Goal: Task Accomplishment & Management: Manage account settings

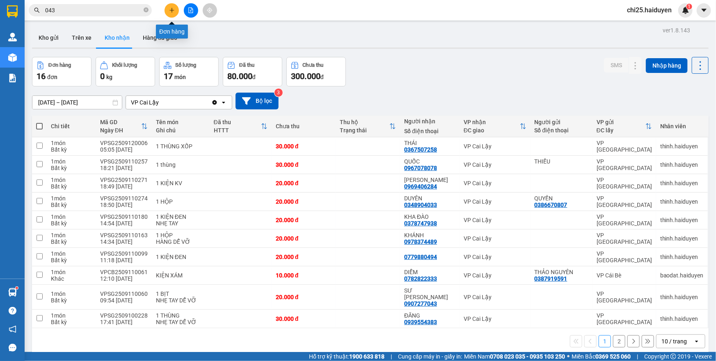
click at [171, 7] on icon "plus" at bounding box center [172, 10] width 6 height 6
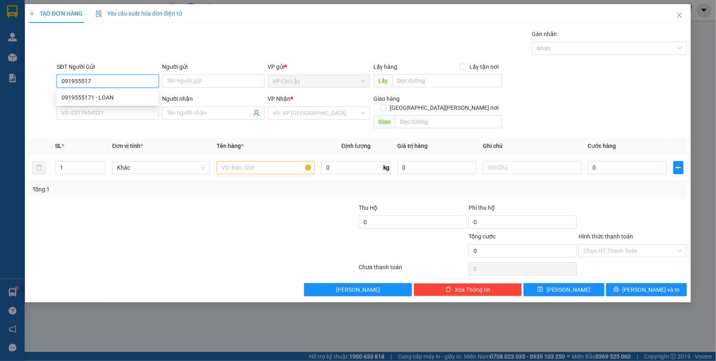
type input "0919555171"
click at [114, 95] on div "0919555171 - LOAN" at bounding box center [108, 97] width 92 height 9
type input "LOAN"
type input "0342421615"
type input "CÔNG"
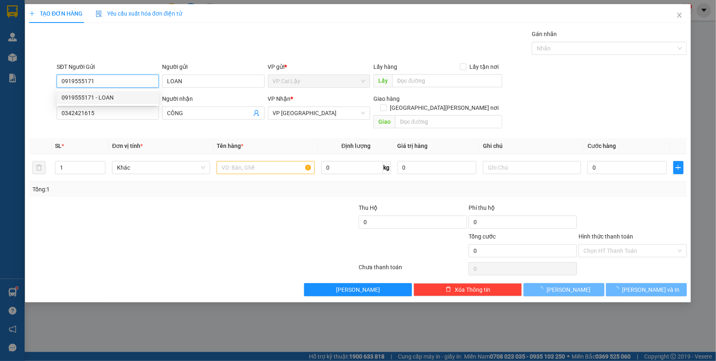
type input "20.000"
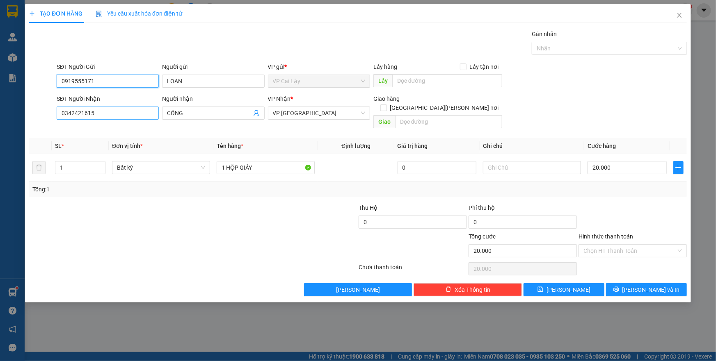
type input "0919555171"
click at [114, 113] on input "0342421615" at bounding box center [108, 113] width 102 height 13
click at [127, 130] on div "0342421615 - CÔNG" at bounding box center [108, 129] width 92 height 9
click at [621, 245] on input "Hình thức thanh toán" at bounding box center [629, 251] width 93 height 12
click at [624, 259] on div "Tại văn phòng" at bounding box center [632, 257] width 98 height 9
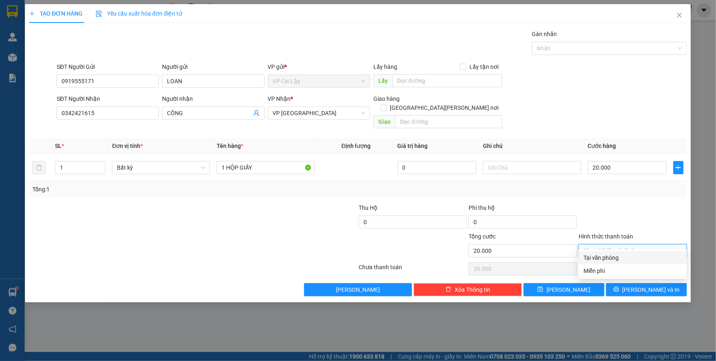
type input "0"
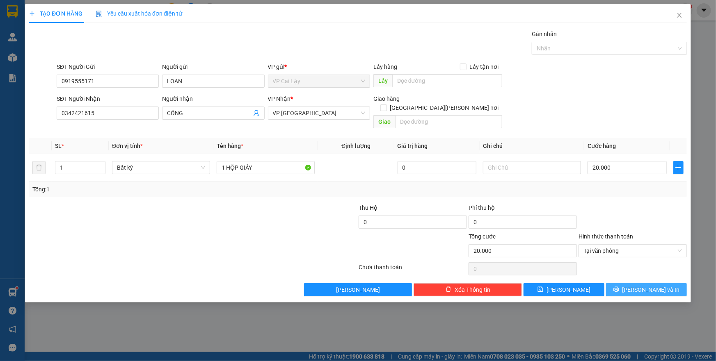
click at [619, 287] on icon "printer" at bounding box center [616, 290] width 6 height 6
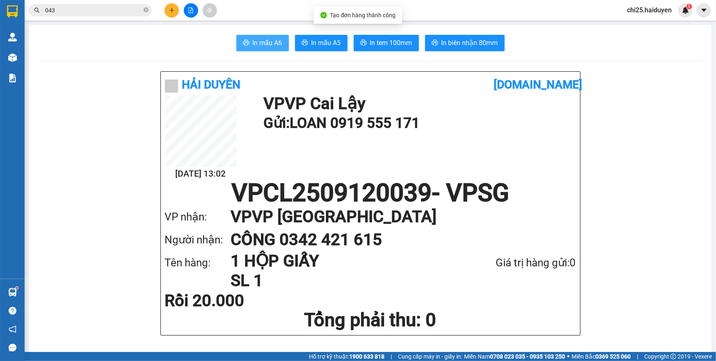
click at [268, 44] on span "In mẫu A6" at bounding box center [268, 43] width 30 height 10
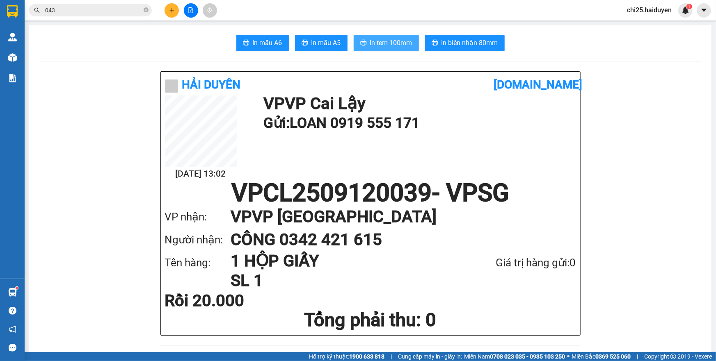
click at [364, 43] on button "In tem 100mm" at bounding box center [385, 43] width 65 height 16
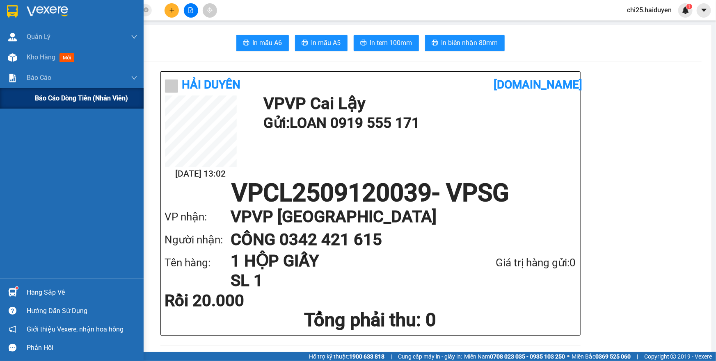
click at [45, 98] on span "Báo cáo dòng tiền (nhân viên)" at bounding box center [81, 98] width 93 height 10
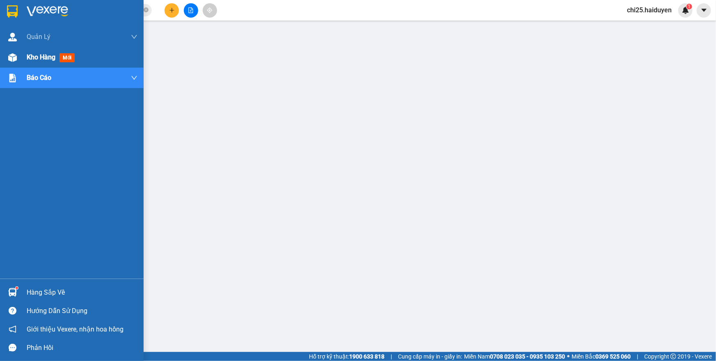
click at [63, 58] on span "mới" at bounding box center [66, 57] width 15 height 9
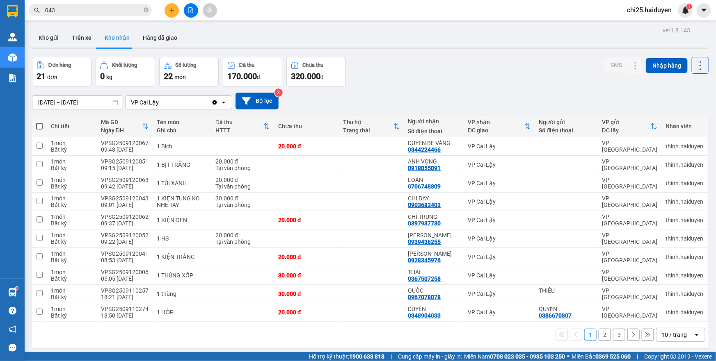
click at [111, 10] on input "043" at bounding box center [93, 10] width 97 height 9
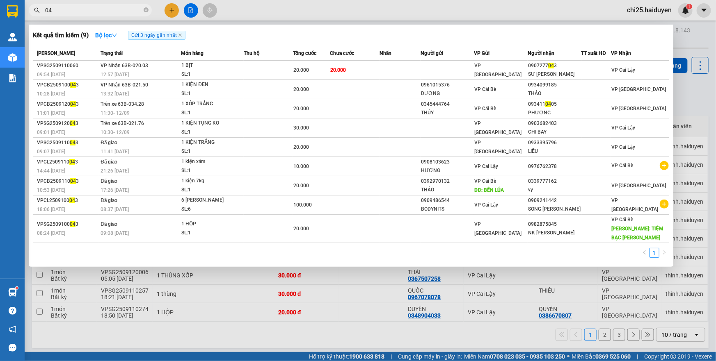
type input "0"
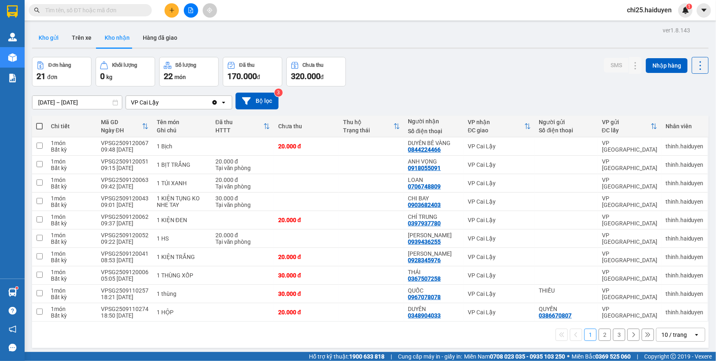
click at [50, 39] on button "Kho gửi" at bounding box center [48, 38] width 33 height 20
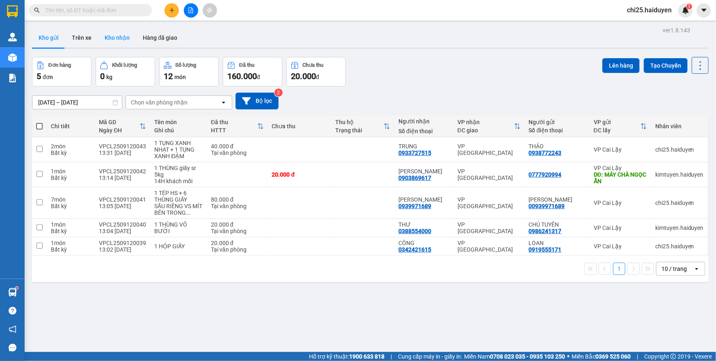
click at [116, 38] on button "Kho nhận" at bounding box center [117, 38] width 38 height 20
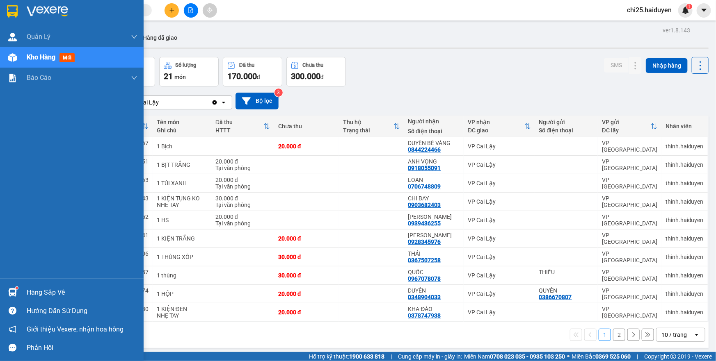
click at [35, 57] on span "Kho hàng" at bounding box center [41, 57] width 29 height 8
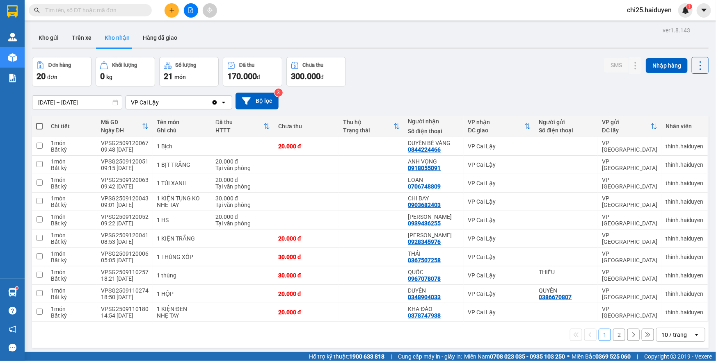
click at [119, 35] on button "Kho nhận" at bounding box center [117, 38] width 38 height 20
click at [74, 104] on input "[DATE] – [DATE]" at bounding box center [76, 102] width 89 height 13
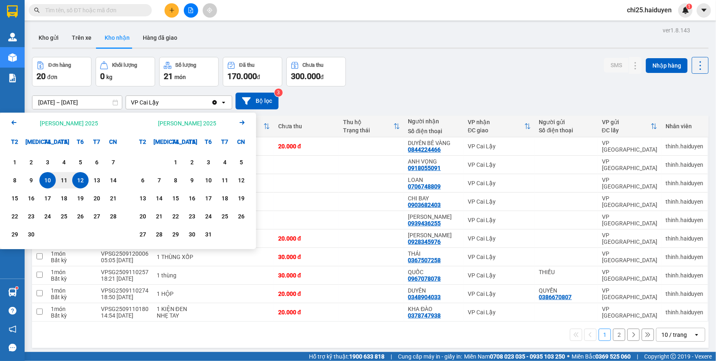
click at [13, 122] on icon "Previous month." at bounding box center [13, 123] width 5 height 4
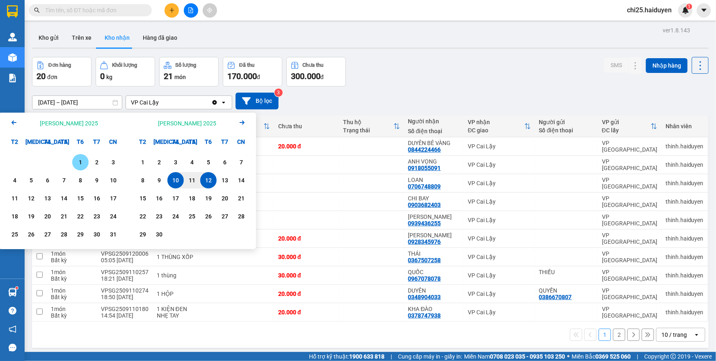
click at [77, 166] on div "1" at bounding box center [80, 162] width 11 height 10
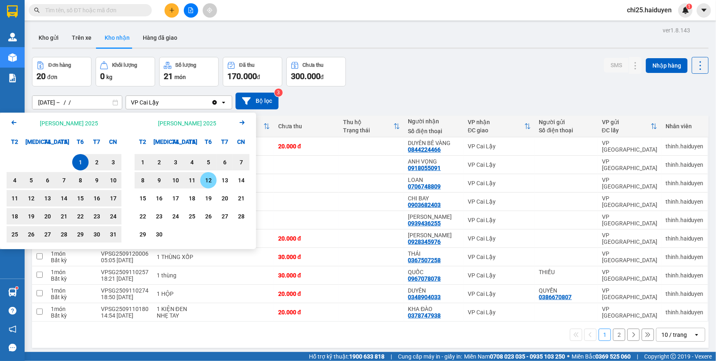
click at [205, 183] on div "12" at bounding box center [208, 181] width 11 height 10
type input "01/08/2025 – 12/09/2025"
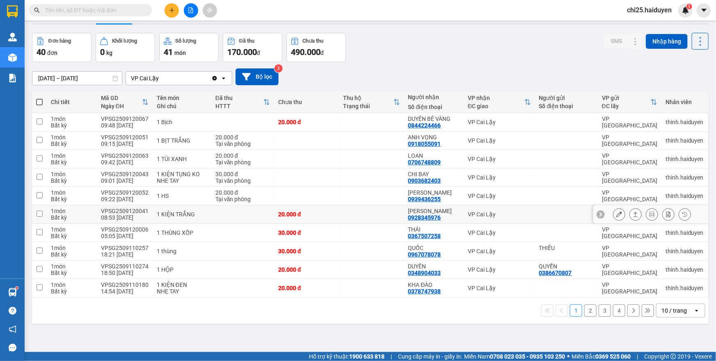
scroll to position [37, 0]
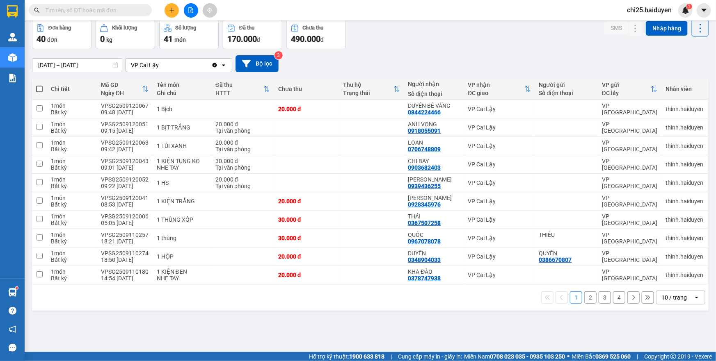
click at [663, 303] on div "10 / trang" at bounding box center [674, 297] width 37 height 13
click at [668, 282] on span "100 / trang" at bounding box center [671, 279] width 30 height 8
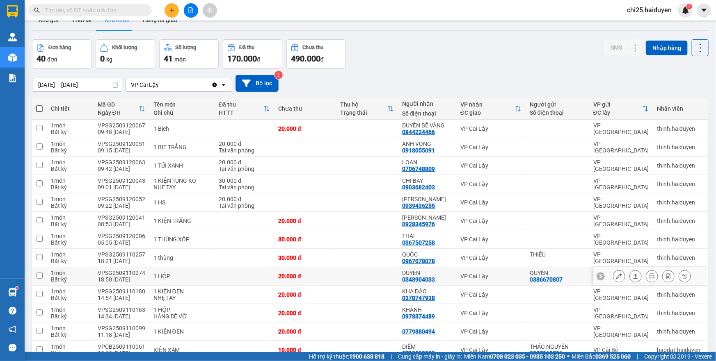
scroll to position [0, 0]
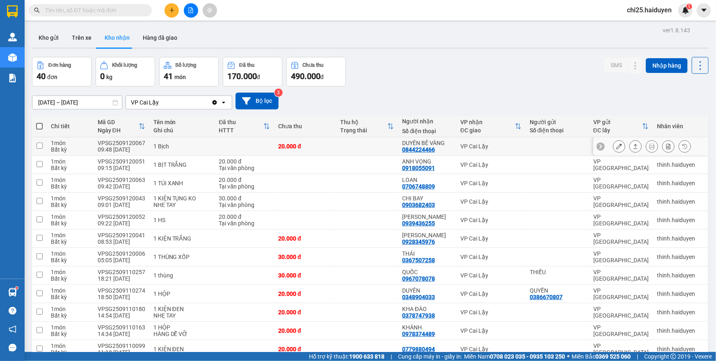
click at [226, 148] on td at bounding box center [244, 146] width 59 height 18
checkbox input "true"
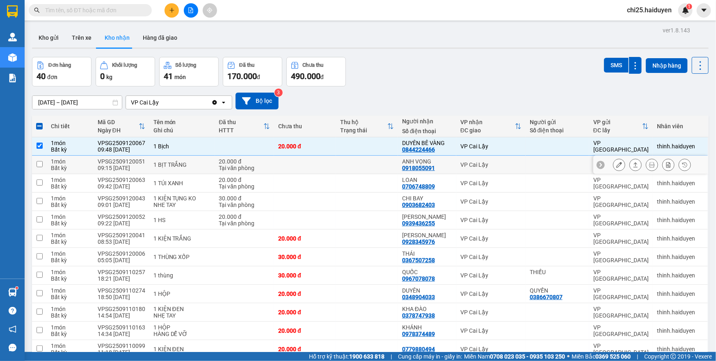
click at [353, 164] on td at bounding box center [367, 165] width 62 height 18
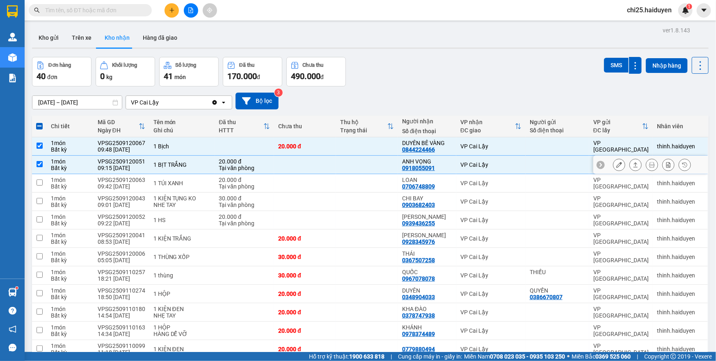
click at [356, 167] on td at bounding box center [367, 165] width 62 height 18
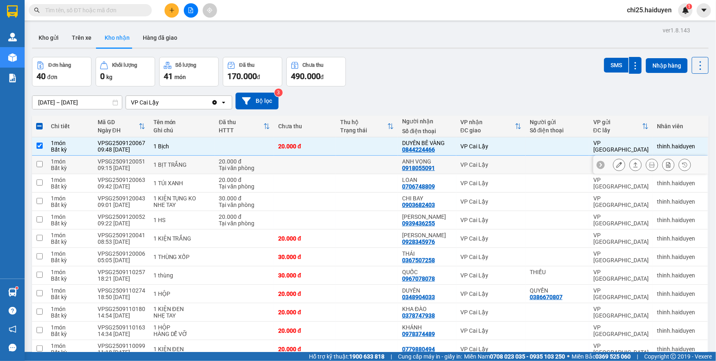
click at [258, 164] on div "20.000 đ" at bounding box center [244, 161] width 51 height 7
checkbox input "true"
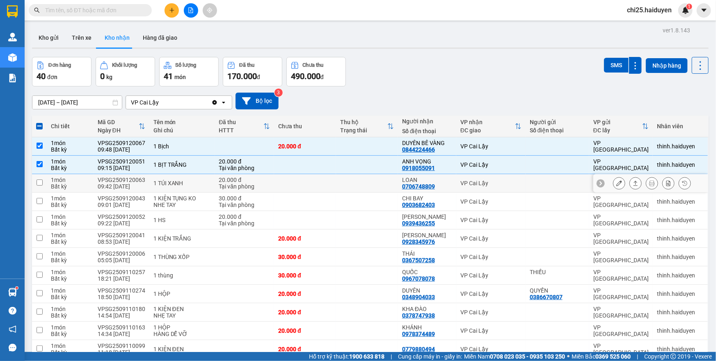
click at [180, 181] on div "1 TÚI XANH" at bounding box center [181, 183] width 57 height 7
checkbox input "true"
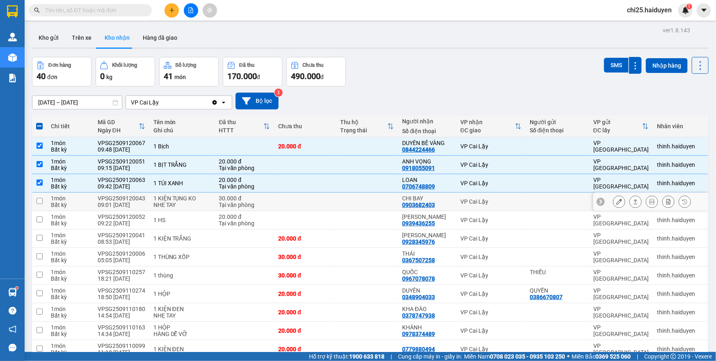
click at [181, 203] on div "NHE TAY" at bounding box center [181, 205] width 57 height 7
checkbox input "true"
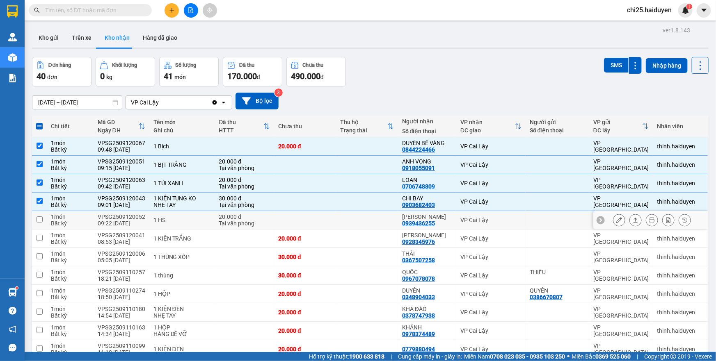
click at [164, 221] on div "1 HS" at bounding box center [181, 220] width 57 height 7
checkbox input "true"
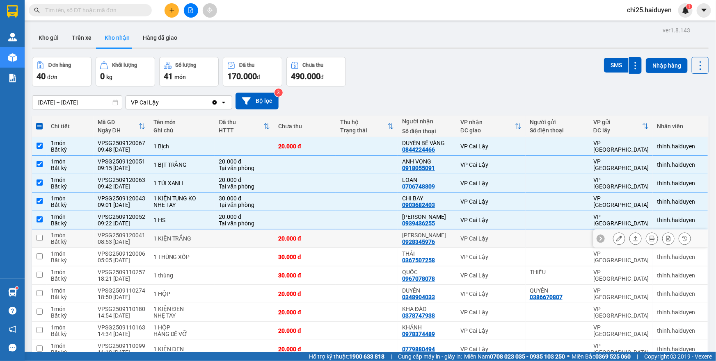
click at [166, 238] on div "1 KIỆN TRẮNG" at bounding box center [181, 238] width 57 height 7
checkbox input "true"
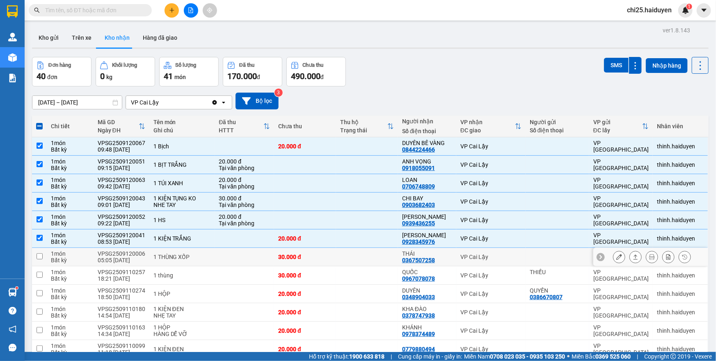
click at [162, 258] on div "1 THÙNG XỐP" at bounding box center [181, 257] width 57 height 7
checkbox input "true"
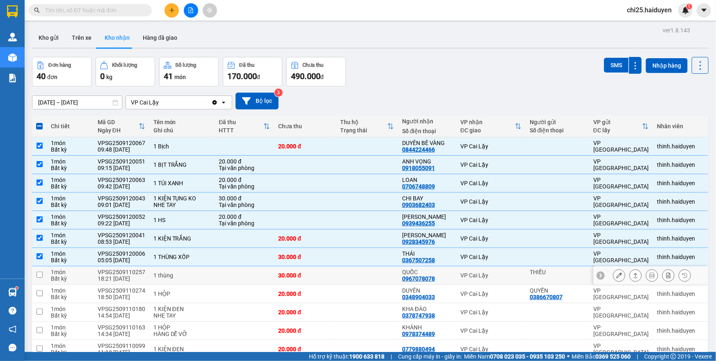
click at [169, 275] on div "1 thùng" at bounding box center [181, 275] width 57 height 7
checkbox input "true"
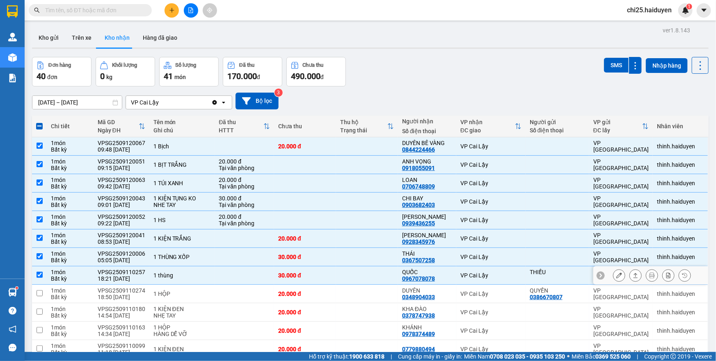
scroll to position [74, 0]
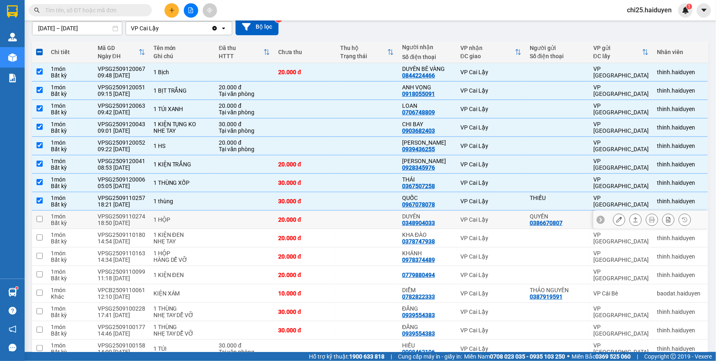
click at [372, 224] on td at bounding box center [367, 220] width 62 height 18
checkbox input "true"
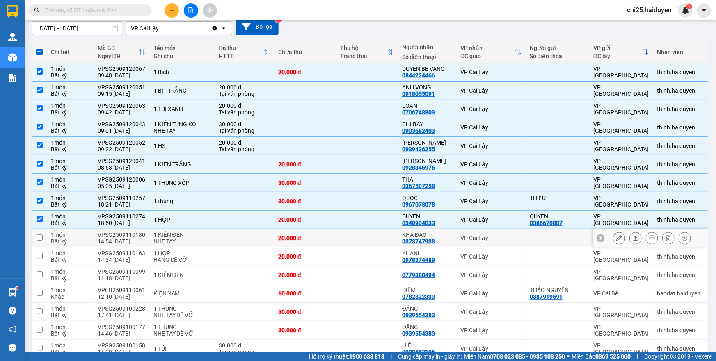
click at [237, 240] on td at bounding box center [244, 238] width 59 height 18
checkbox input "true"
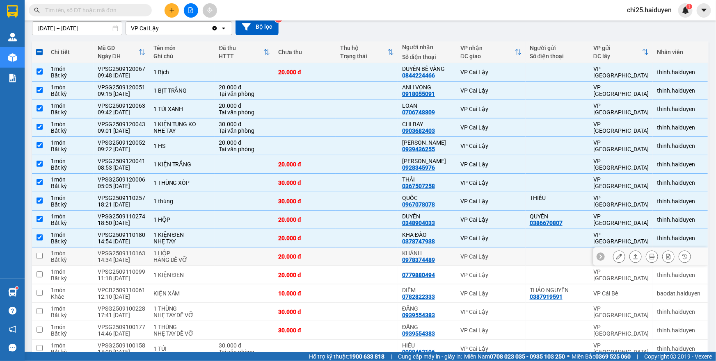
click at [226, 257] on td at bounding box center [244, 257] width 59 height 18
checkbox input "true"
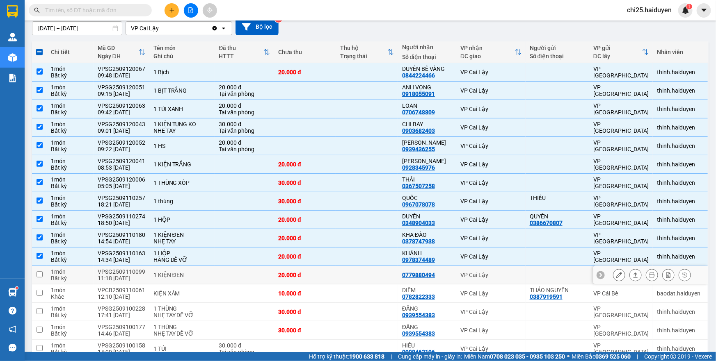
click at [208, 276] on div "1 KIỆN ĐEN" at bounding box center [181, 275] width 57 height 7
checkbox input "true"
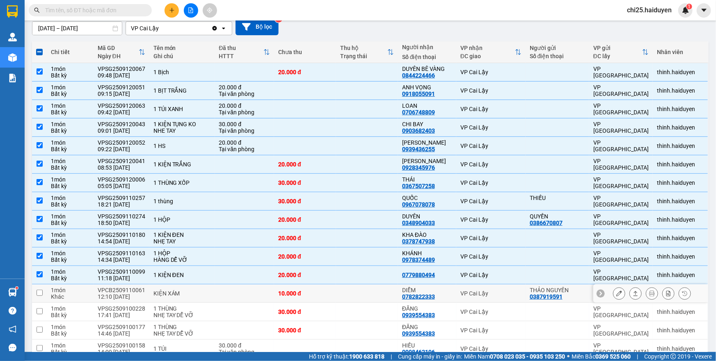
click at [197, 292] on div "KIỆN XÁM" at bounding box center [181, 293] width 57 height 7
checkbox input "true"
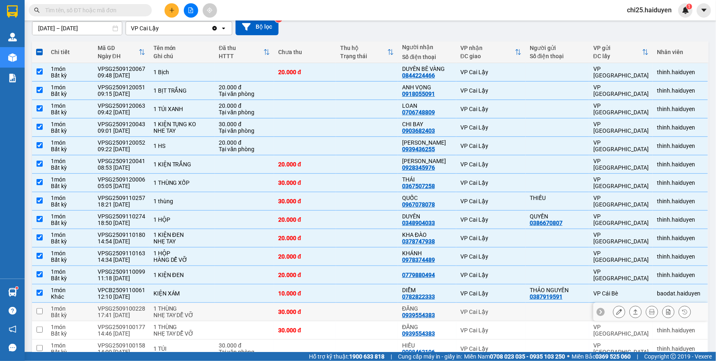
click at [187, 308] on div "1 THÙNG" at bounding box center [181, 308] width 57 height 7
checkbox input "true"
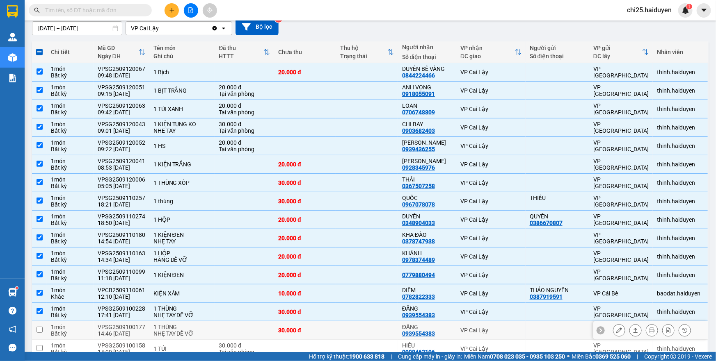
click at [176, 327] on div "1 THÙNG" at bounding box center [181, 327] width 57 height 7
checkbox input "true"
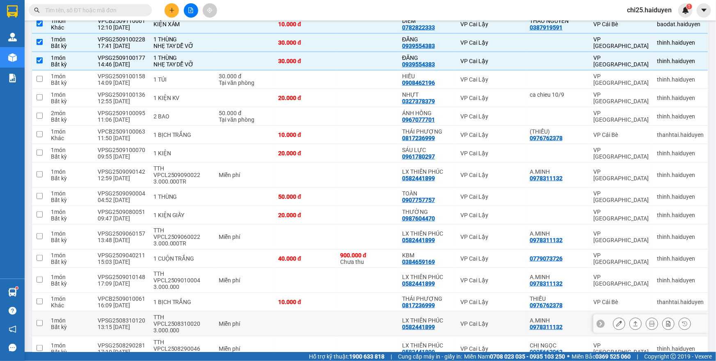
scroll to position [335, 0]
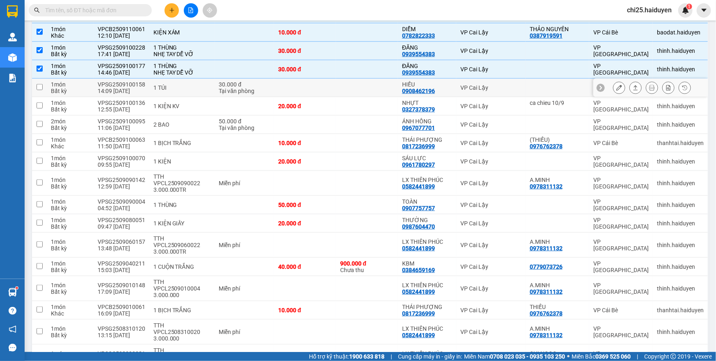
click at [249, 89] on div "Tại văn phòng" at bounding box center [244, 91] width 51 height 7
checkbox input "true"
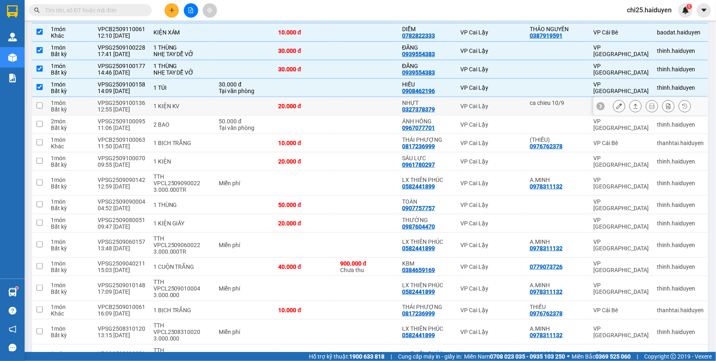
click at [243, 106] on td at bounding box center [244, 106] width 59 height 18
checkbox input "true"
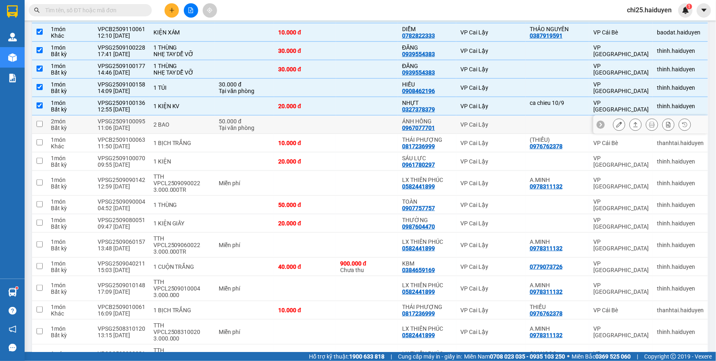
click at [84, 125] on div "Bất kỳ" at bounding box center [70, 128] width 39 height 7
checkbox input "true"
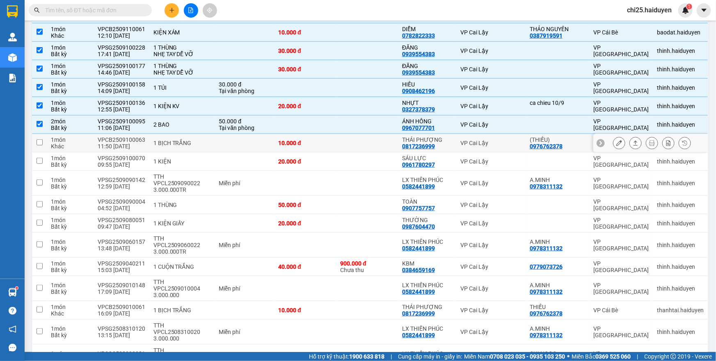
click at [195, 144] on div "1 BỊCH TRẮNG" at bounding box center [181, 143] width 57 height 7
checkbox input "true"
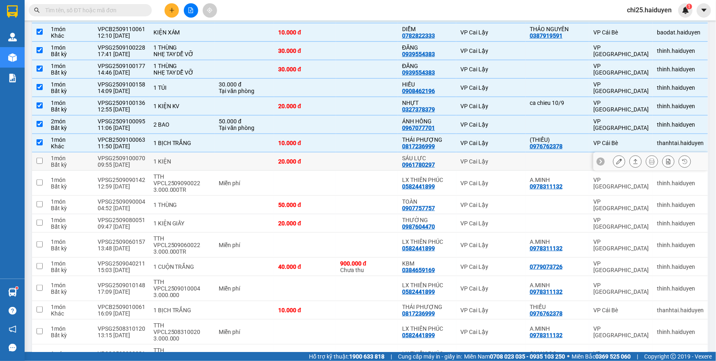
click at [503, 162] on div "VP Cai Lậy" at bounding box center [490, 161] width 61 height 7
checkbox input "true"
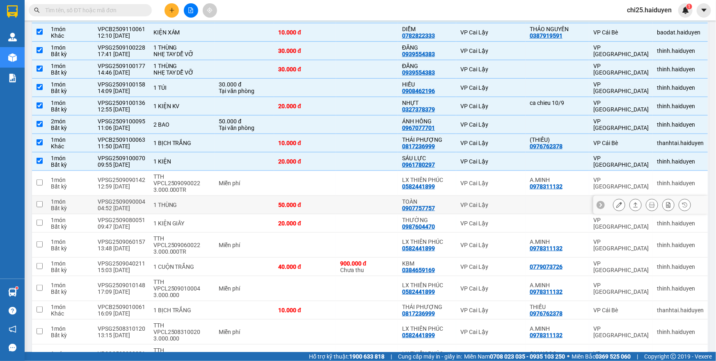
click at [357, 199] on td at bounding box center [367, 205] width 62 height 18
checkbox input "true"
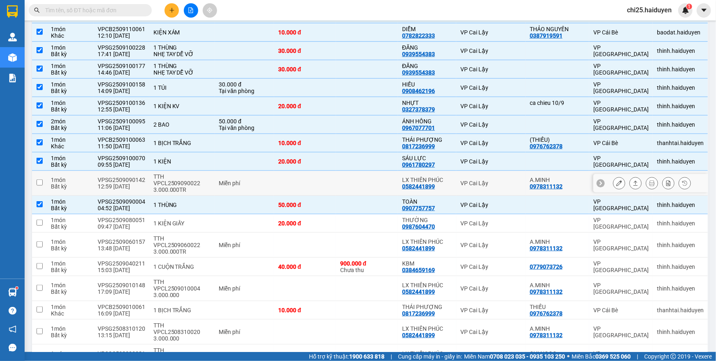
click at [365, 176] on td at bounding box center [367, 183] width 62 height 25
checkbox input "true"
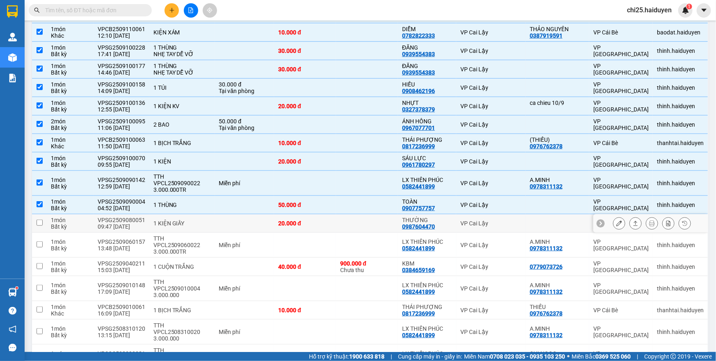
click at [320, 220] on div "20.000 đ" at bounding box center [305, 223] width 54 height 7
checkbox input "true"
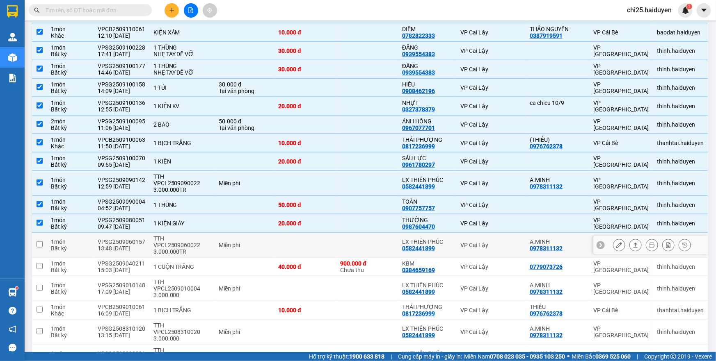
click at [336, 233] on td at bounding box center [367, 245] width 62 height 25
checkbox input "true"
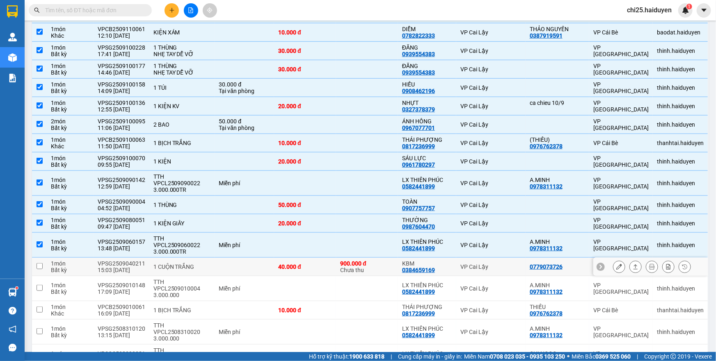
click at [263, 258] on td at bounding box center [244, 267] width 59 height 18
checkbox input "true"
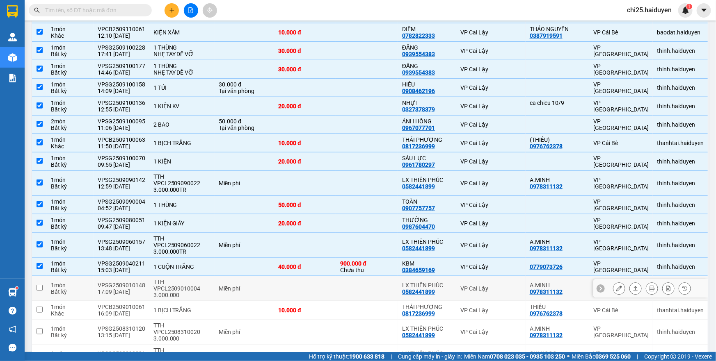
click at [254, 285] on div "Miễn phí" at bounding box center [244, 288] width 51 height 7
checkbox input "true"
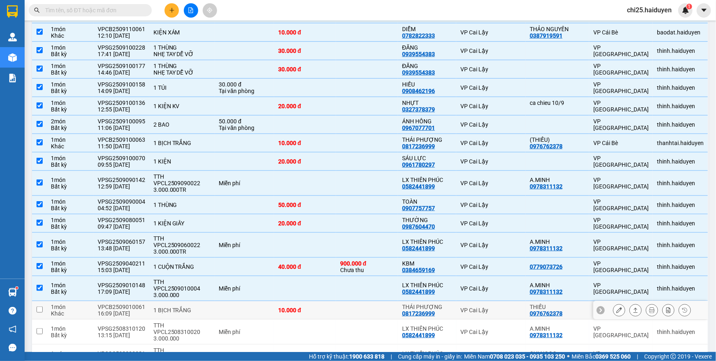
click at [253, 301] on td at bounding box center [244, 310] width 59 height 18
checkbox input "true"
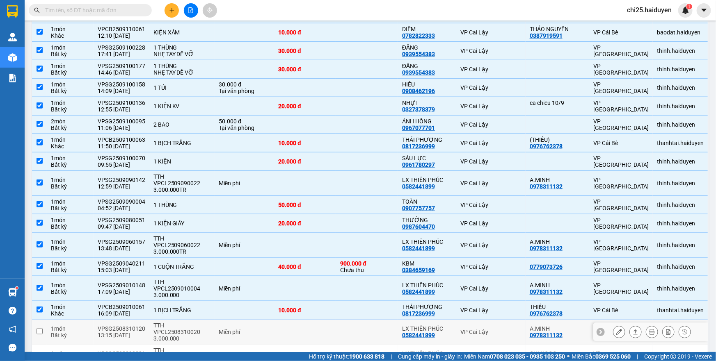
click at [365, 320] on td at bounding box center [367, 332] width 62 height 25
checkbox input "true"
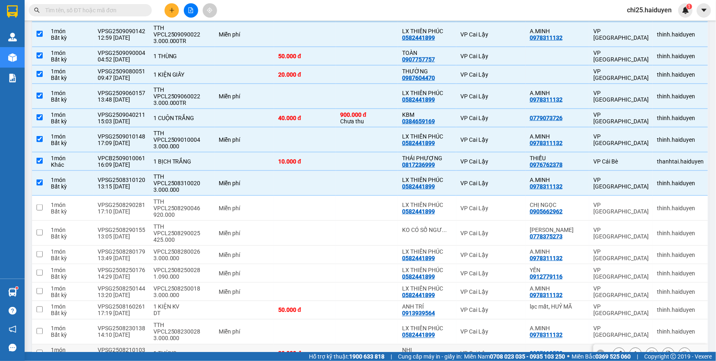
scroll to position [522, 0]
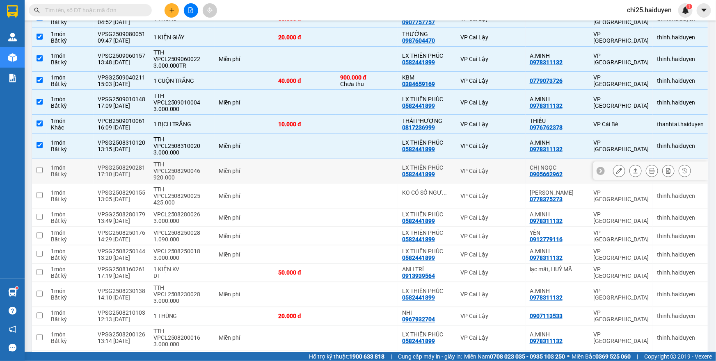
click at [323, 159] on td at bounding box center [305, 171] width 62 height 25
checkbox input "true"
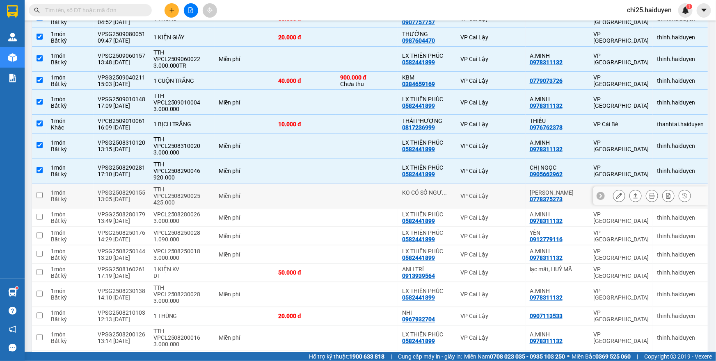
click at [316, 184] on td at bounding box center [305, 196] width 62 height 25
checkbox input "true"
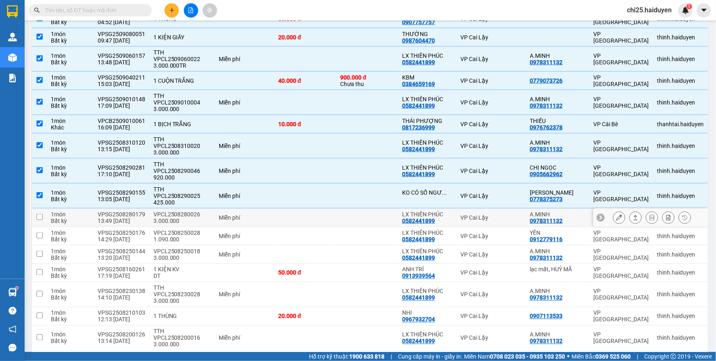
click at [312, 209] on td at bounding box center [305, 218] width 62 height 18
checkbox input "true"
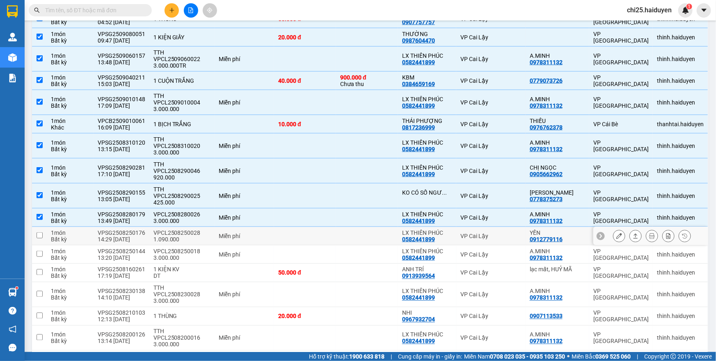
click at [307, 227] on td at bounding box center [305, 236] width 62 height 18
checkbox input "true"
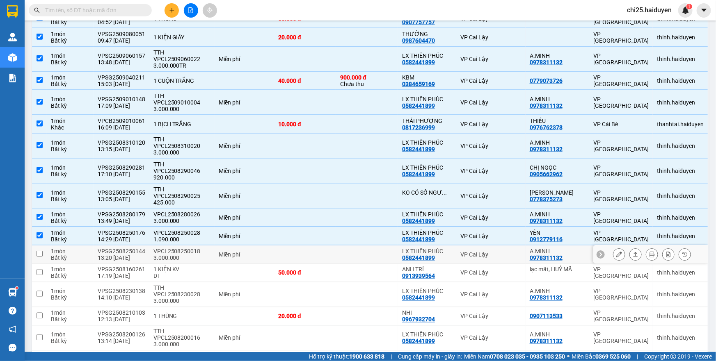
click at [301, 246] on td at bounding box center [305, 255] width 62 height 18
checkbox input "true"
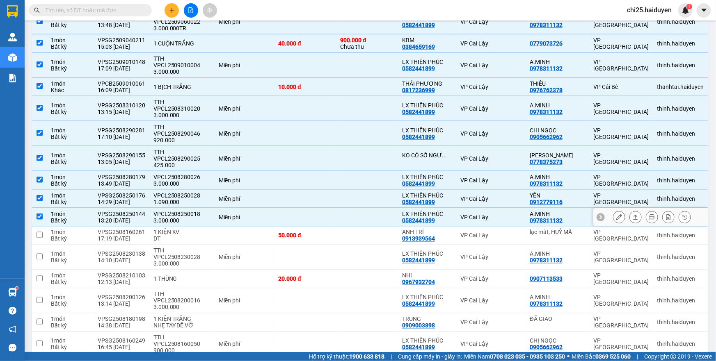
scroll to position [561, 0]
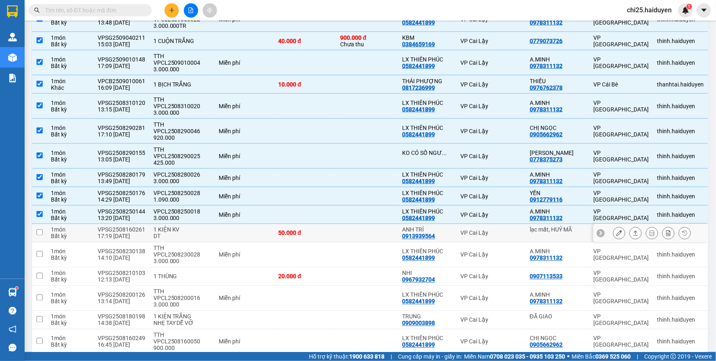
click at [312, 230] on div "50.000 đ" at bounding box center [305, 233] width 54 height 7
checkbox input "true"
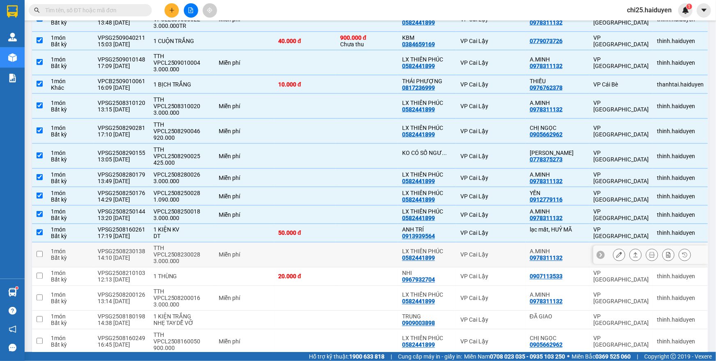
click at [360, 243] on td at bounding box center [367, 255] width 62 height 25
checkbox input "true"
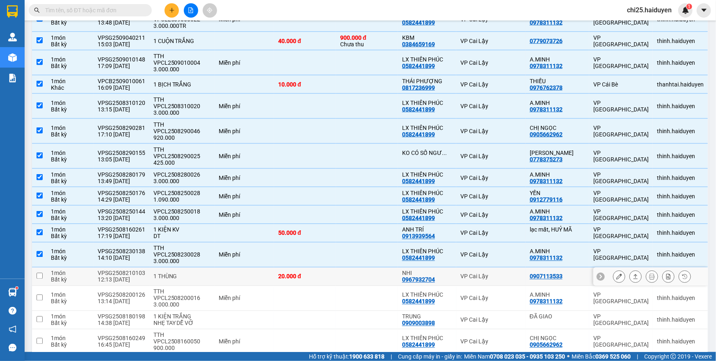
click at [365, 268] on td at bounding box center [367, 277] width 62 height 18
checkbox input "true"
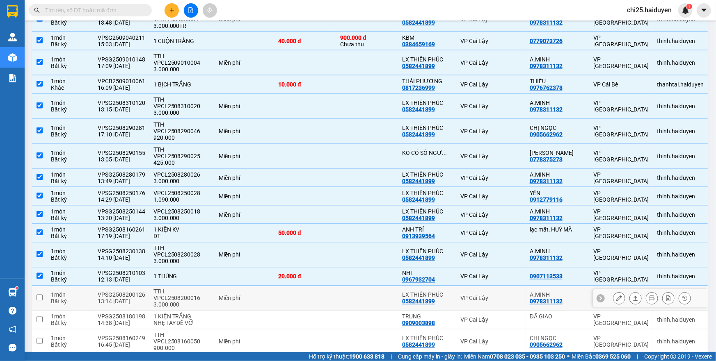
click at [341, 286] on td at bounding box center [367, 298] width 62 height 25
checkbox input "true"
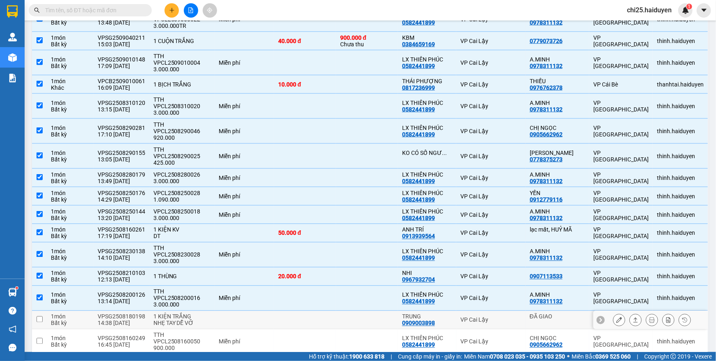
click at [343, 311] on td at bounding box center [367, 320] width 62 height 18
checkbox input "true"
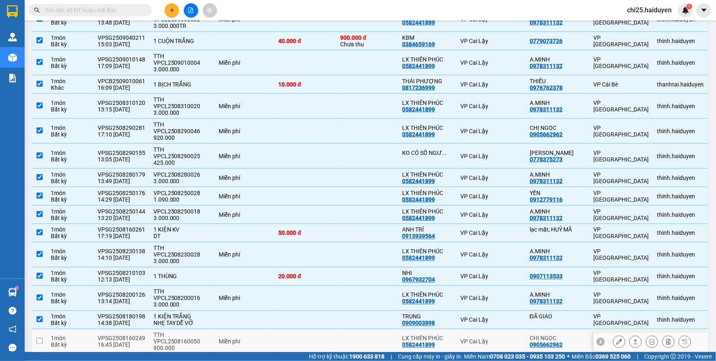
click at [450, 335] on div "LX THIÊN PHÚC 0582441899" at bounding box center [427, 341] width 50 height 13
checkbox input "true"
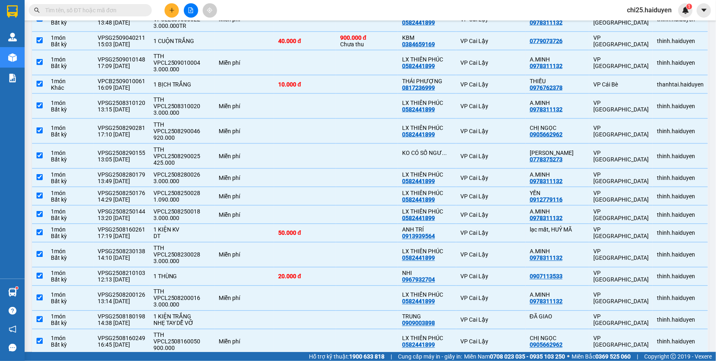
click at [353, 355] on td at bounding box center [367, 367] width 62 height 25
checkbox input "true"
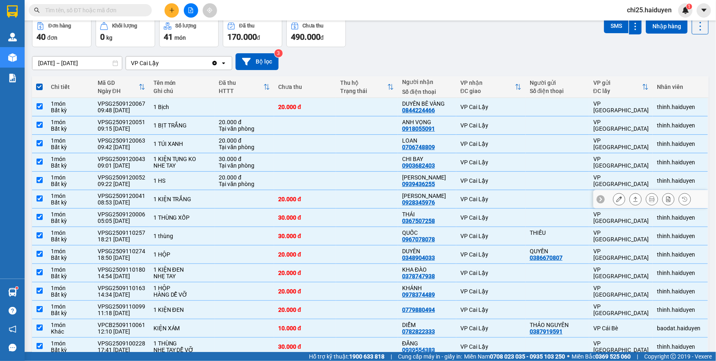
scroll to position [0, 0]
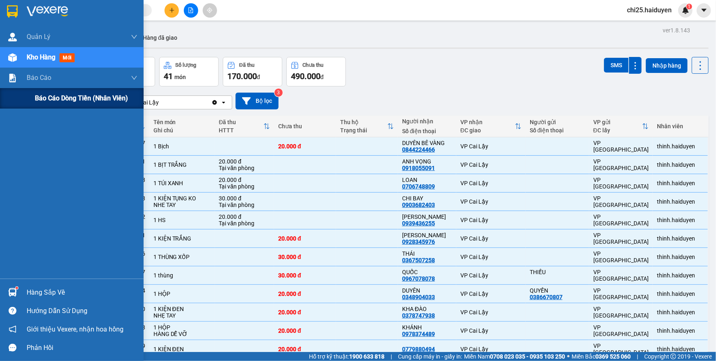
click at [46, 96] on span "Báo cáo dòng tiền (nhân viên)" at bounding box center [81, 98] width 93 height 10
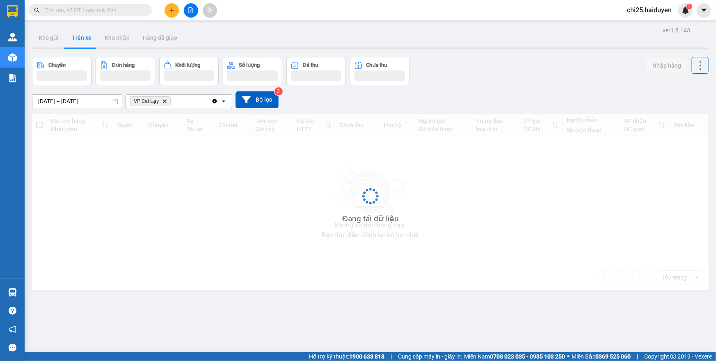
click at [133, 12] on input "text" at bounding box center [93, 10] width 97 height 9
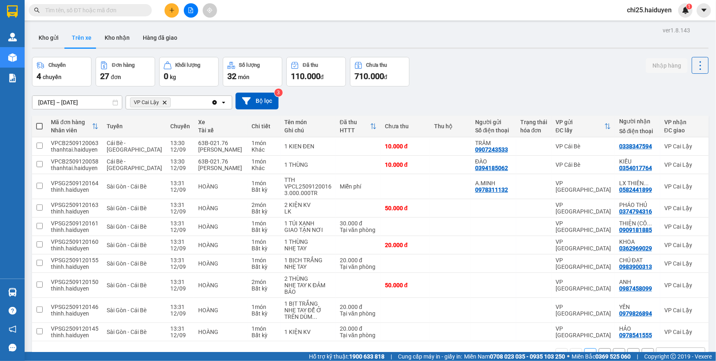
click at [75, 9] on input "text" at bounding box center [93, 10] width 97 height 9
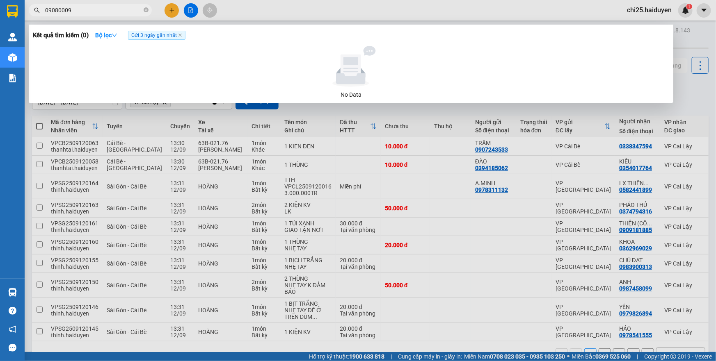
click at [168, 36] on span "Gửi 3 ngày gần nhất" at bounding box center [156, 35] width 57 height 9
click at [179, 35] on icon "close" at bounding box center [180, 35] width 4 height 4
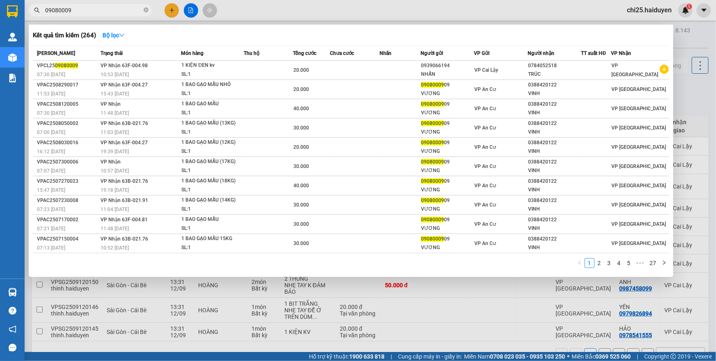
click at [108, 12] on input "09080009" at bounding box center [93, 10] width 97 height 9
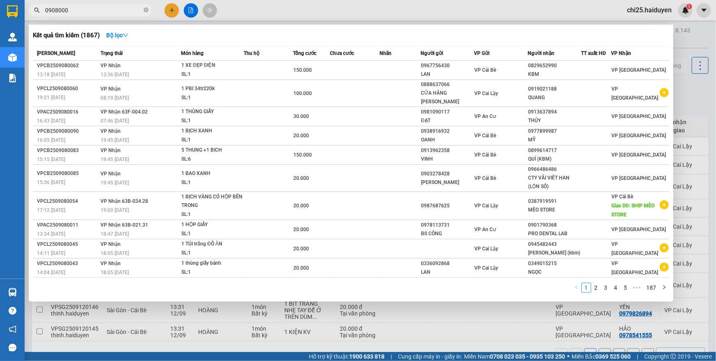
type input "09080009"
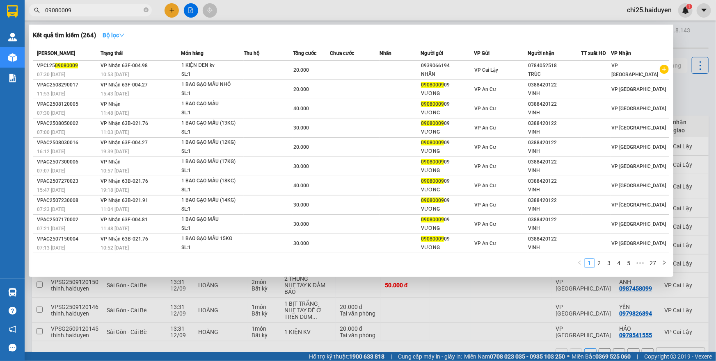
click at [122, 33] on icon "down" at bounding box center [122, 35] width 6 height 6
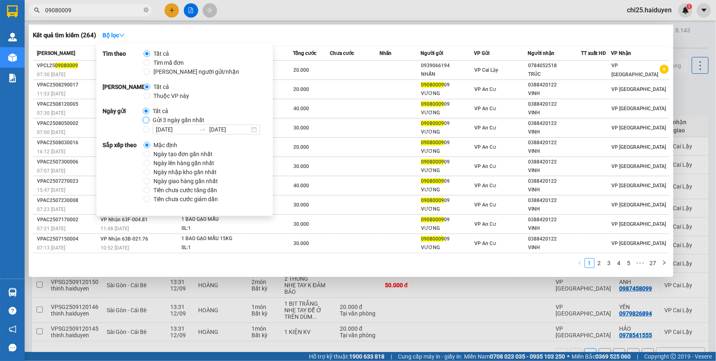
click at [147, 117] on input "Gửi 3 ngày gần nhất" at bounding box center [146, 120] width 7 height 7
radio input "true"
radio input "false"
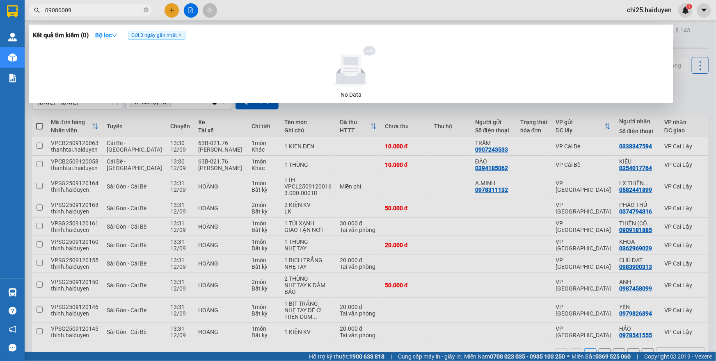
click at [347, 50] on icon at bounding box center [350, 66] width 75 height 41
click at [102, 12] on input "09080009" at bounding box center [93, 10] width 97 height 9
click at [179, 39] on span "Gửi 3 ngày gần nhất" at bounding box center [156, 35] width 57 height 9
click at [180, 35] on icon "close" at bounding box center [180, 35] width 4 height 4
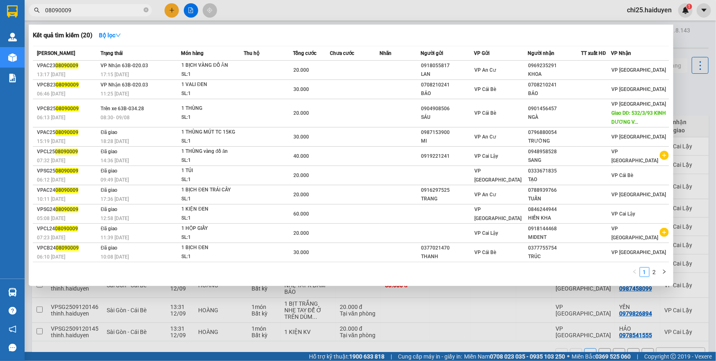
click at [104, 4] on span "08090009" at bounding box center [90, 10] width 123 height 12
click at [88, 15] on span "08090009" at bounding box center [90, 10] width 123 height 12
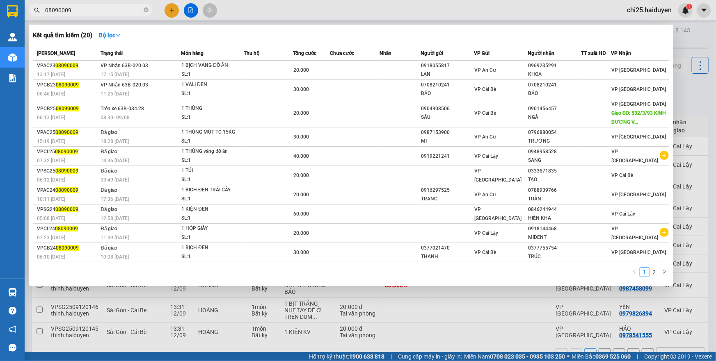
click at [87, 14] on input "08090009" at bounding box center [93, 10] width 97 height 9
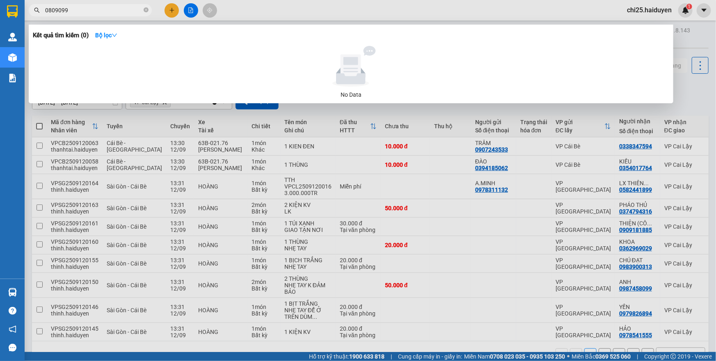
click at [87, 14] on input "0809099" at bounding box center [93, 10] width 97 height 9
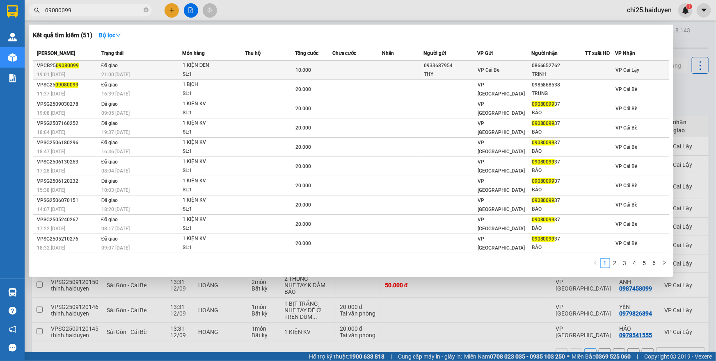
type input "09080099"
click at [472, 74] on div "THY" at bounding box center [450, 74] width 53 height 9
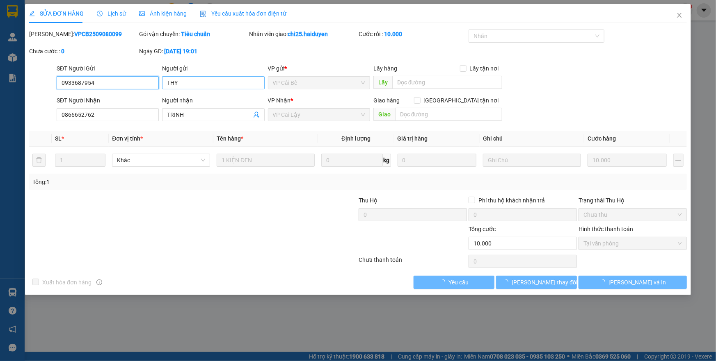
type input "0933687954"
type input "THY"
type input "0866652762"
type input "TRINH"
type input "10.000"
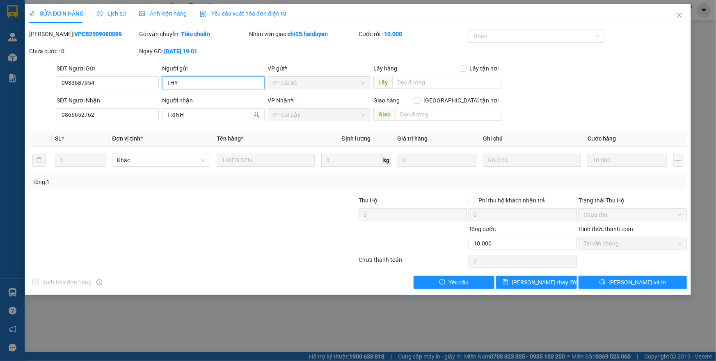
click at [222, 83] on input "THY" at bounding box center [213, 82] width 102 height 13
type input "THY ( chưa giao )"
click at [549, 283] on span "[PERSON_NAME] thay đổi" at bounding box center [544, 282] width 66 height 9
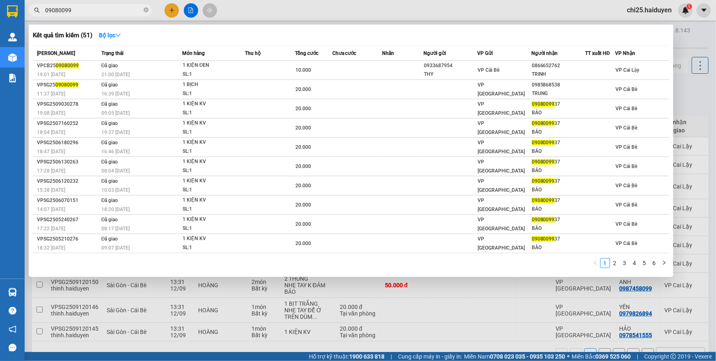
click at [119, 11] on input "09080099" at bounding box center [93, 10] width 97 height 9
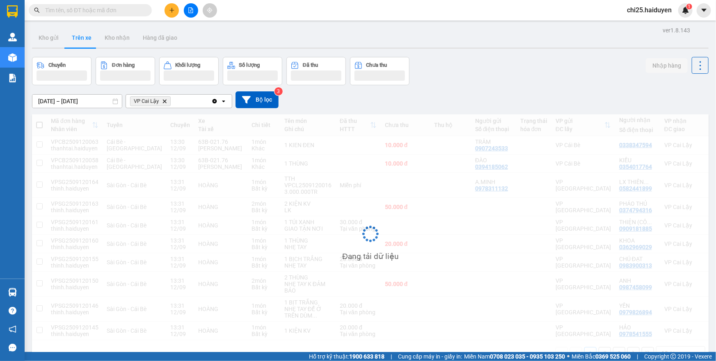
click at [100, 11] on input "text" at bounding box center [93, 10] width 97 height 9
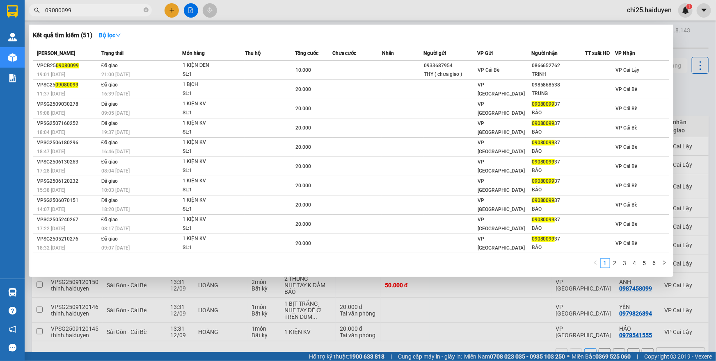
click at [133, 8] on input "09080099" at bounding box center [93, 10] width 97 height 9
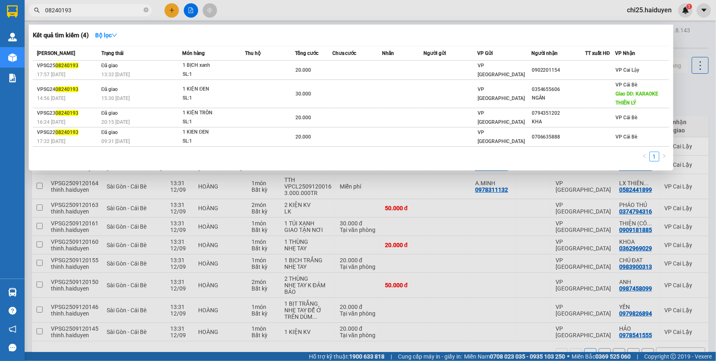
type input "08240193"
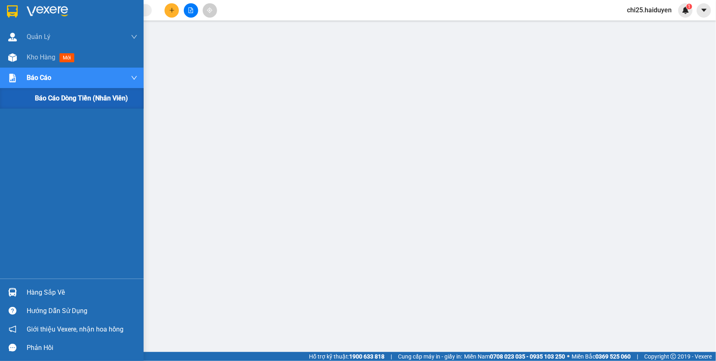
click at [18, 80] on div at bounding box center [12, 78] width 14 height 14
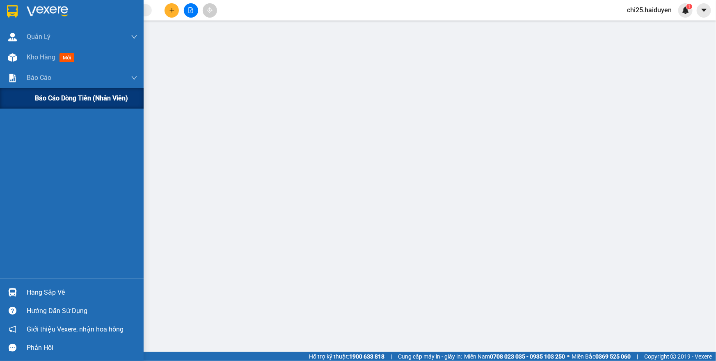
click at [37, 98] on span "Báo cáo dòng tiền (nhân viên)" at bounding box center [81, 98] width 93 height 10
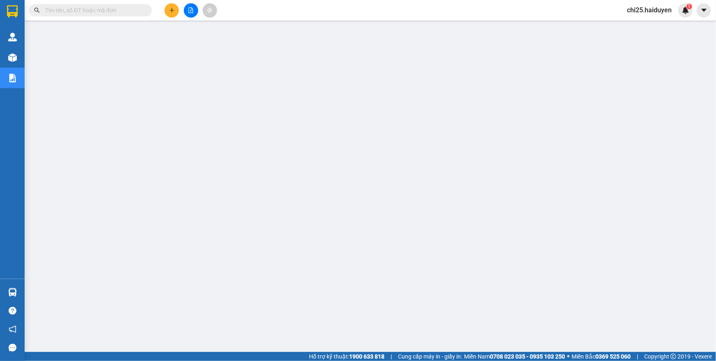
click at [665, 9] on span "chi25.haiduyen" at bounding box center [649, 10] width 58 height 10
click at [644, 26] on span "Đăng xuất" at bounding box center [653, 25] width 40 height 9
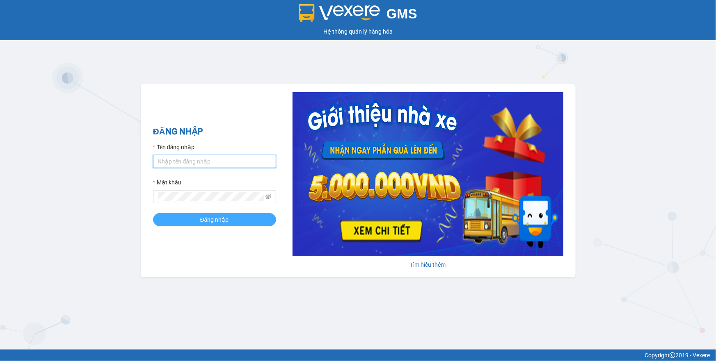
type input "nhanviencailay1.haiduyen"
click at [221, 221] on span "Đăng nhập" at bounding box center [214, 219] width 29 height 9
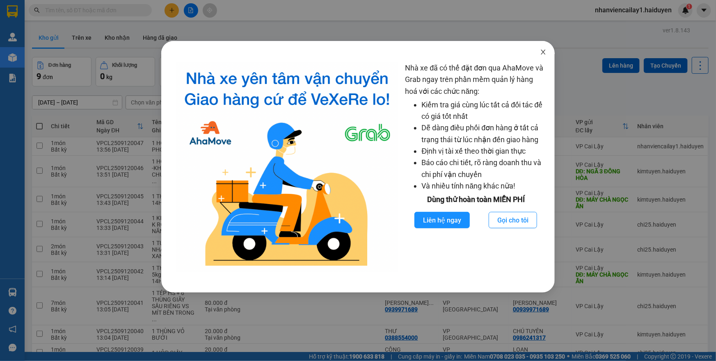
click at [541, 53] on icon "close" at bounding box center [543, 52] width 7 height 7
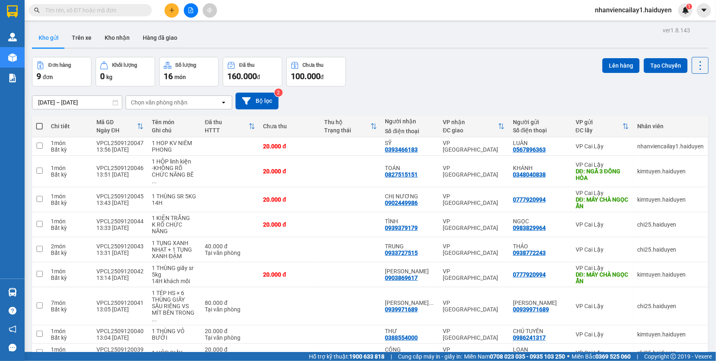
click at [61, 13] on input "text" at bounding box center [93, 10] width 97 height 9
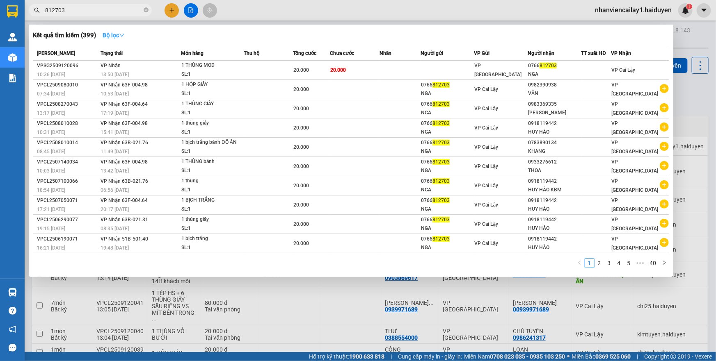
type input "812703"
drag, startPoint x: 117, startPoint y: 34, endPoint x: 116, endPoint y: 41, distance: 7.0
click at [117, 34] on strong "Bộ lọc" at bounding box center [114, 35] width 22 height 7
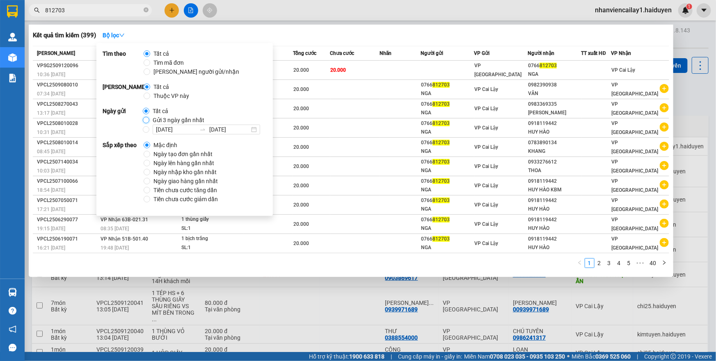
click at [146, 119] on input "Gửi 3 ngày gần nhất" at bounding box center [146, 120] width 7 height 7
radio input "true"
radio input "false"
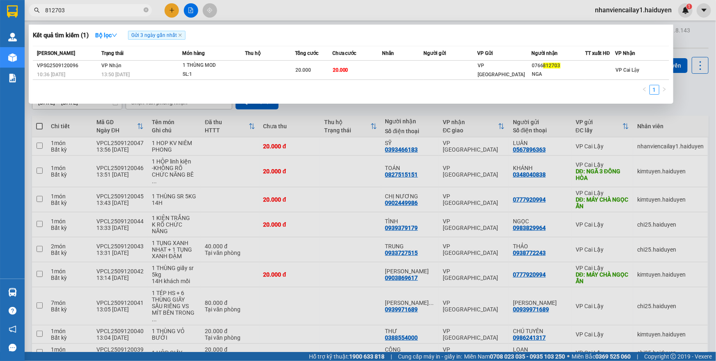
click at [388, 34] on div "Kết quả tìm kiếm ( 1 ) Bộ lọc Gửi 3 ngày gần nhất" at bounding box center [351, 35] width 636 height 13
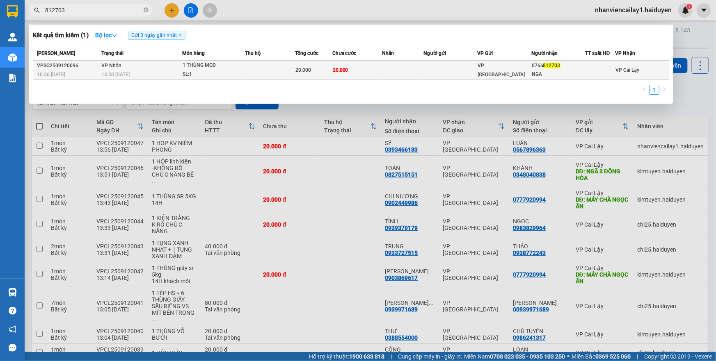
click at [541, 67] on div "0766 812703" at bounding box center [557, 66] width 53 height 9
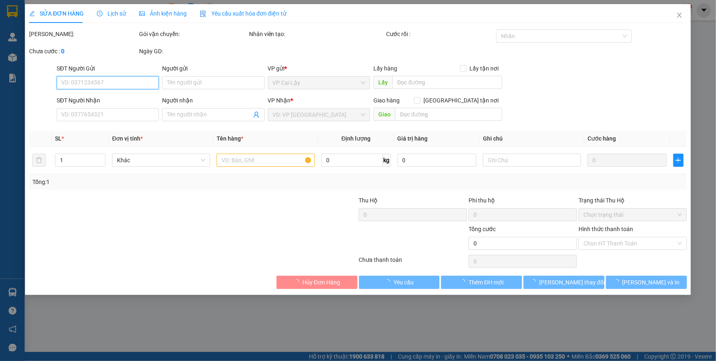
type input "0766812703"
type input "NGA"
type input "20.000"
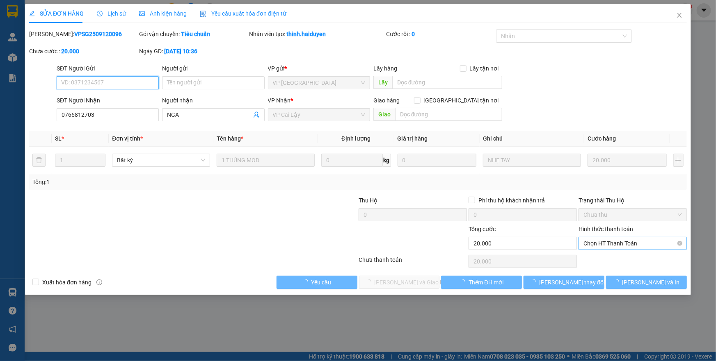
click at [592, 244] on span "Chọn HT Thanh Toán" at bounding box center [632, 243] width 98 height 12
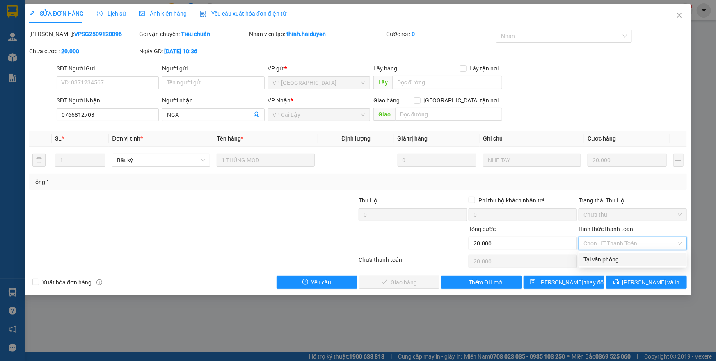
click at [582, 255] on div "Tại văn phòng" at bounding box center [632, 259] width 108 height 13
type input "0"
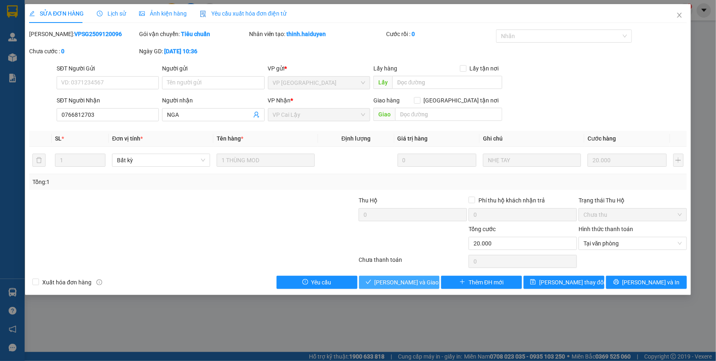
click at [389, 281] on span "[PERSON_NAME] và Giao hàng" at bounding box center [413, 282] width 79 height 9
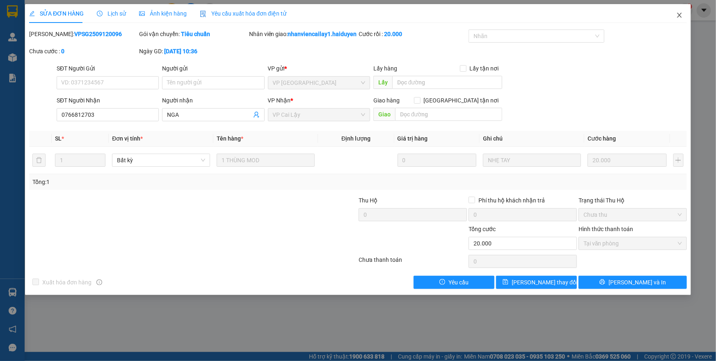
click at [677, 16] on icon "close" at bounding box center [679, 15] width 7 height 7
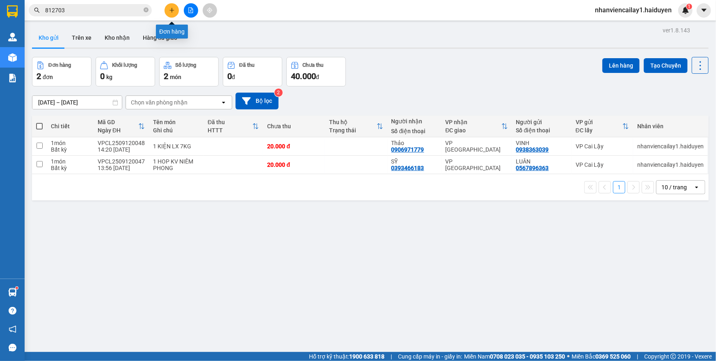
click at [168, 11] on button at bounding box center [171, 10] width 14 height 14
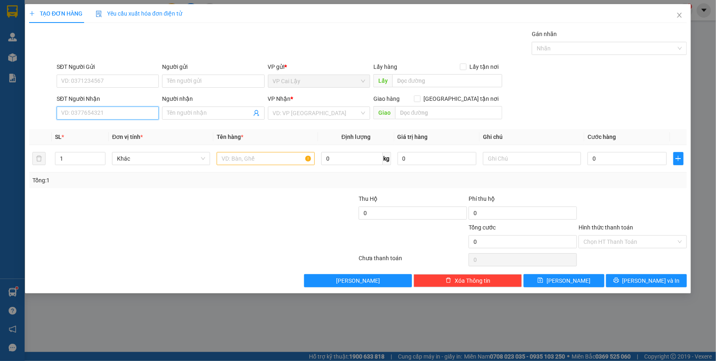
click at [115, 114] on input "SĐT Người Nhận" at bounding box center [108, 113] width 102 height 13
type input "0937767676"
click at [117, 127] on div "0937767676 - NHÍ Q10" at bounding box center [108, 129] width 92 height 9
type input "NHÍ Q10"
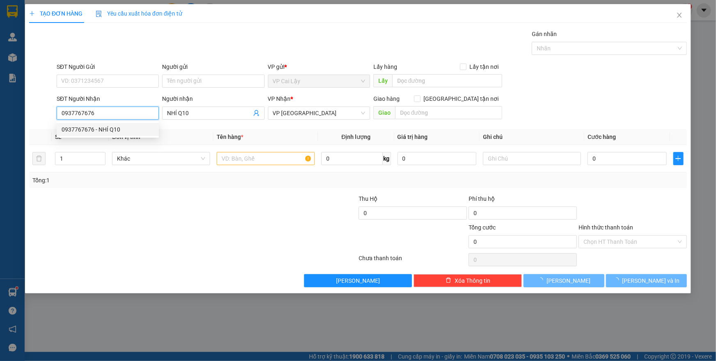
type input "50.000"
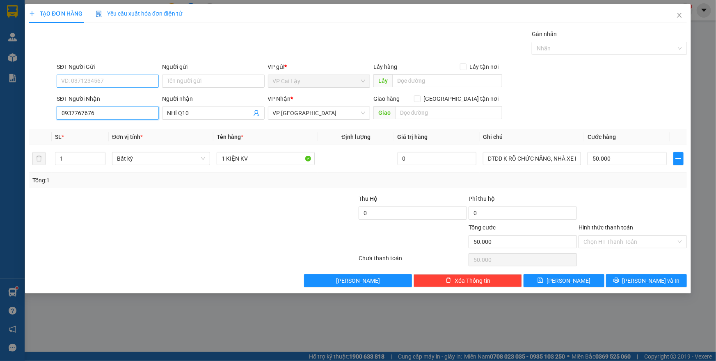
type input "0937767676"
click at [118, 84] on input "SĐT Người Gửi" at bounding box center [108, 81] width 102 height 13
click at [118, 100] on div "0913939564 - ANH TRÍ" at bounding box center [108, 97] width 92 height 9
type input "0913939564"
type input "ANH TRÍ"
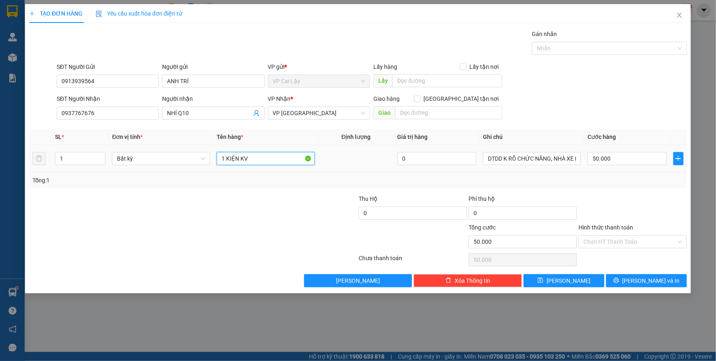
click at [260, 159] on input "1 KIỆN KV" at bounding box center [266, 158] width 98 height 13
click at [617, 241] on input "Hình thức thanh toán" at bounding box center [629, 242] width 93 height 12
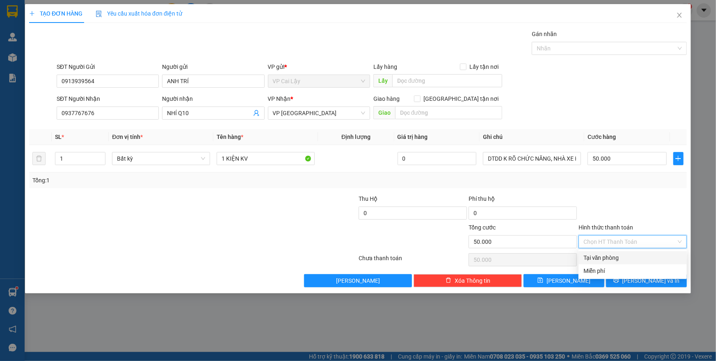
click at [616, 260] on div "Tại văn phòng" at bounding box center [632, 257] width 98 height 9
type input "0"
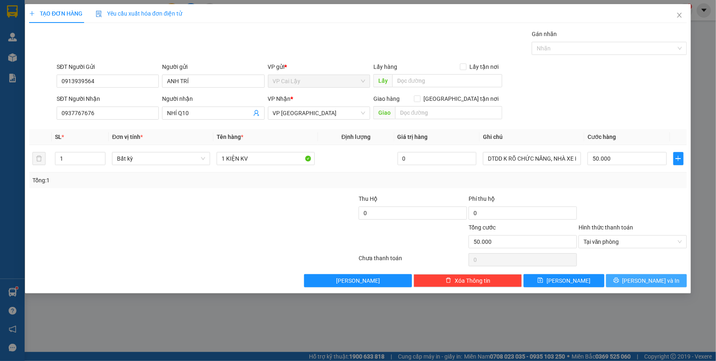
click at [640, 275] on button "[PERSON_NAME] và In" at bounding box center [646, 280] width 81 height 13
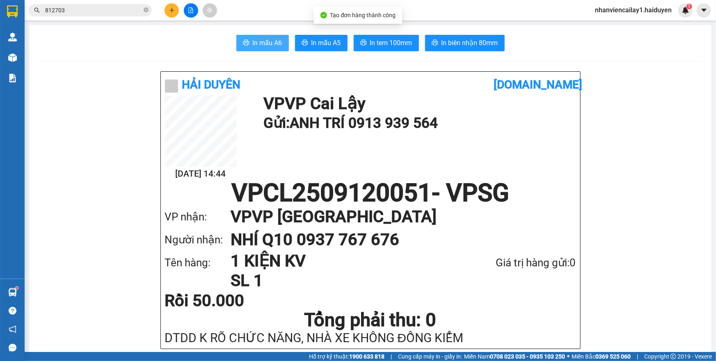
click at [256, 47] on span "In mẫu A6" at bounding box center [268, 43] width 30 height 10
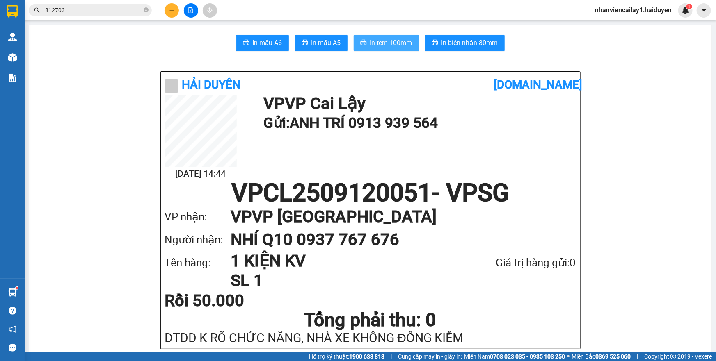
click at [395, 45] on span "In tem 100mm" at bounding box center [391, 43] width 42 height 10
click at [684, 14] on img at bounding box center [685, 10] width 7 height 7
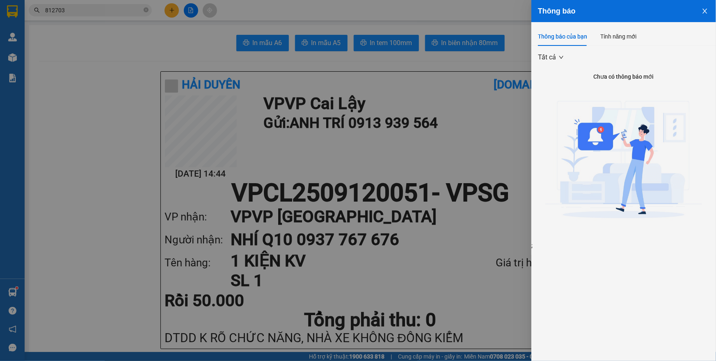
click at [494, 73] on div at bounding box center [358, 180] width 716 height 361
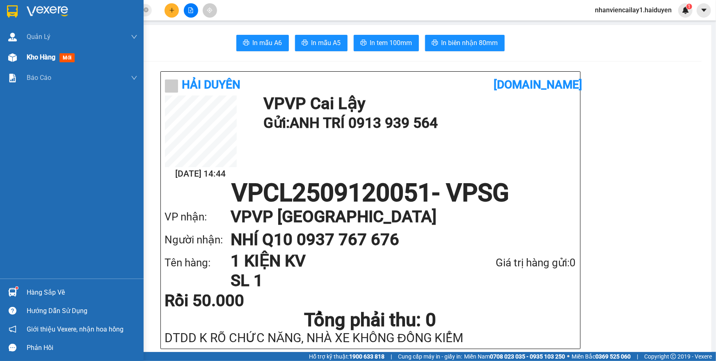
click at [16, 59] on div at bounding box center [12, 57] width 14 height 14
click at [17, 59] on div at bounding box center [12, 57] width 14 height 14
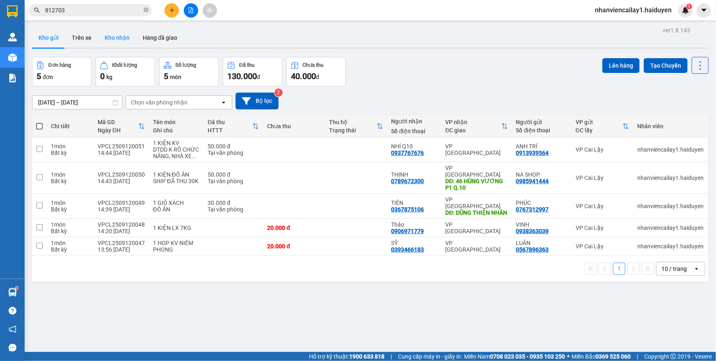
click at [122, 39] on button "Kho nhận" at bounding box center [117, 38] width 38 height 20
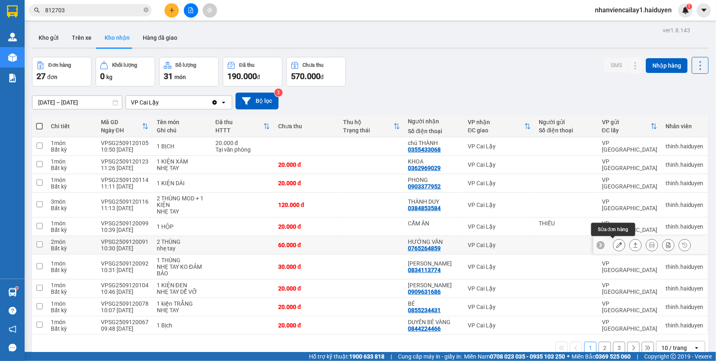
click at [616, 245] on icon at bounding box center [619, 245] width 6 height 6
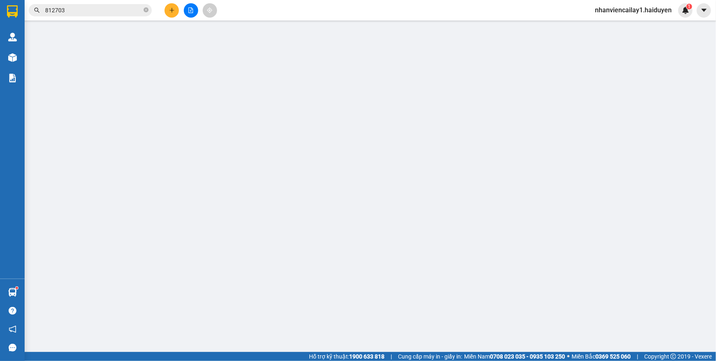
type input "0765264859"
type input "HƯỜNG VÂN"
type input "60.000"
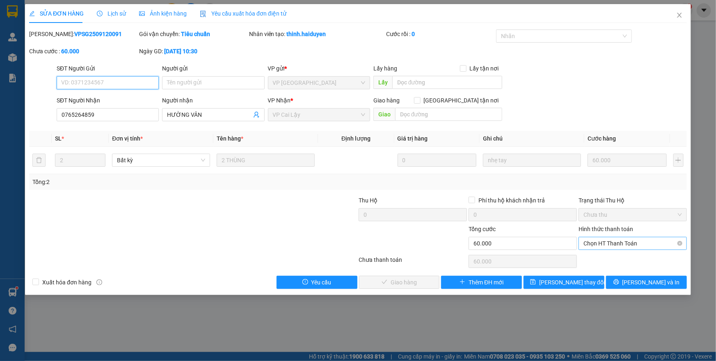
click at [618, 247] on span "Chọn HT Thanh Toán" at bounding box center [632, 243] width 98 height 12
click at [617, 256] on div "Tại văn phòng" at bounding box center [632, 259] width 98 height 9
type input "0"
click at [415, 283] on span "[PERSON_NAME] và Giao hàng" at bounding box center [413, 282] width 79 height 9
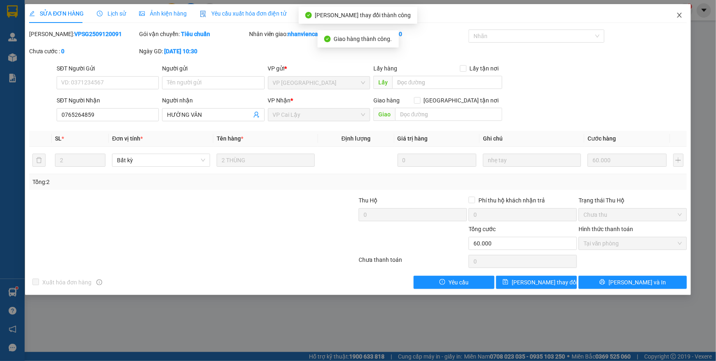
click at [678, 13] on icon "close" at bounding box center [679, 15] width 7 height 7
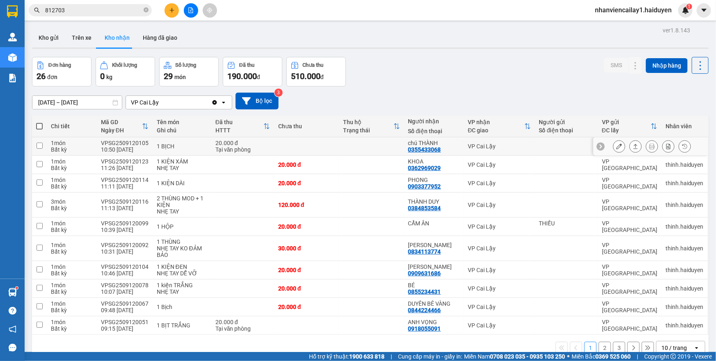
click at [455, 151] on div "chú THÀNH 0355433068" at bounding box center [434, 146] width 52 height 13
checkbox input "true"
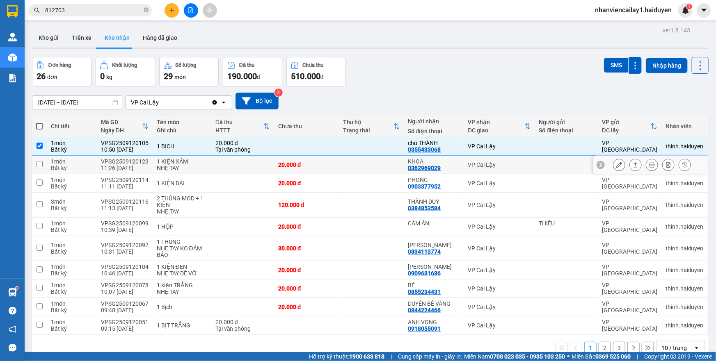
click at [463, 164] on td "VP Cai Lậy" at bounding box center [498, 165] width 71 height 18
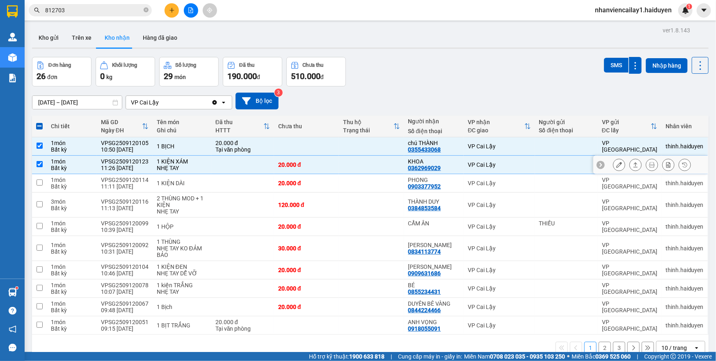
click at [463, 168] on td "VP Cai Lậy" at bounding box center [498, 165] width 71 height 18
checkbox input "false"
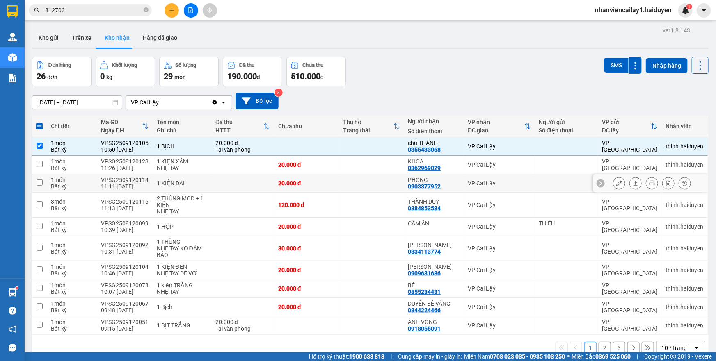
click at [466, 178] on td "VP Cai Lậy" at bounding box center [498, 183] width 71 height 18
checkbox input "true"
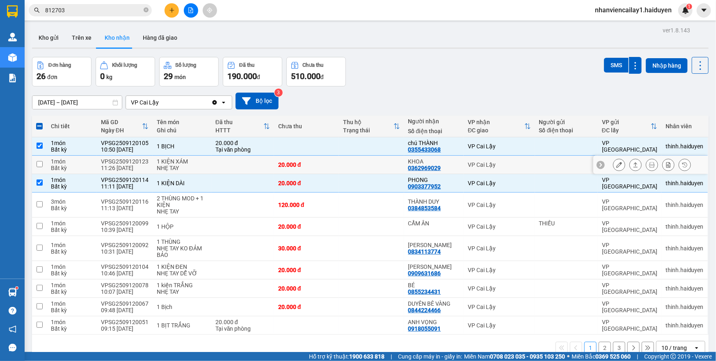
click at [467, 160] on td "VP Cai Lậy" at bounding box center [498, 165] width 71 height 18
checkbox input "true"
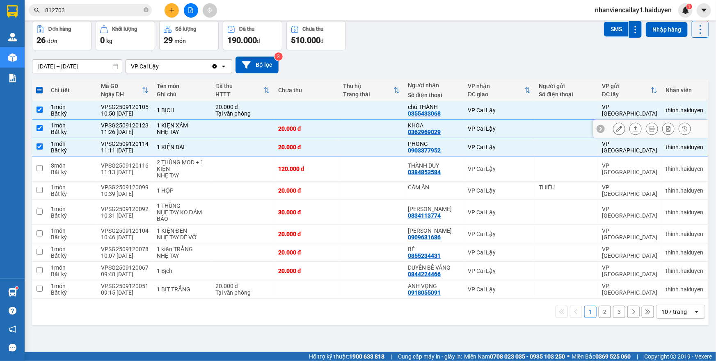
scroll to position [37, 0]
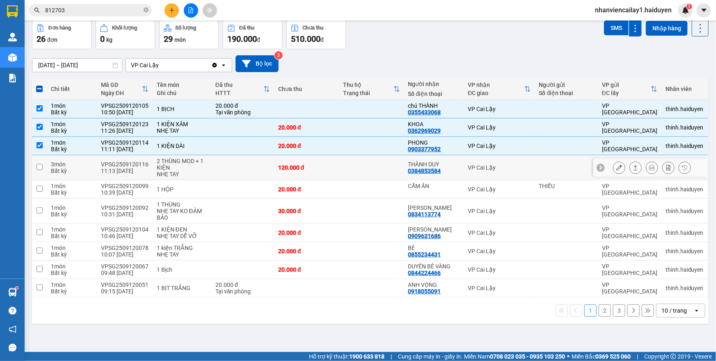
click at [467, 160] on td "VP Cai Lậy" at bounding box center [498, 167] width 71 height 25
checkbox input "true"
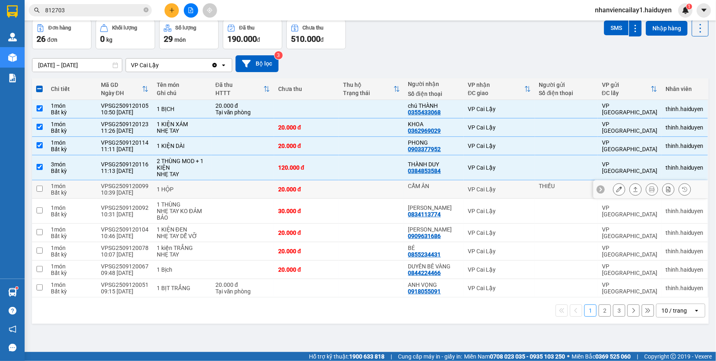
click at [471, 188] on div "VP Cai Lậy" at bounding box center [498, 189] width 63 height 7
checkbox input "true"
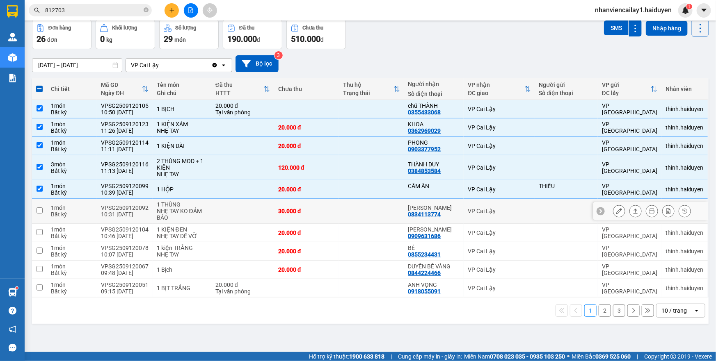
click at [474, 214] on td "VP Cai Lậy" at bounding box center [498, 211] width 71 height 25
checkbox input "true"
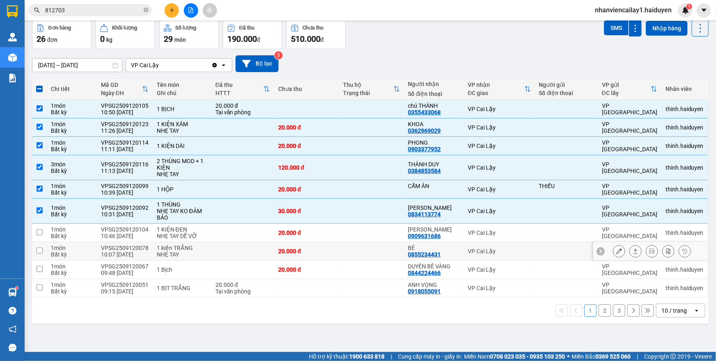
click at [476, 233] on div "VP Cai Lậy" at bounding box center [498, 233] width 63 height 7
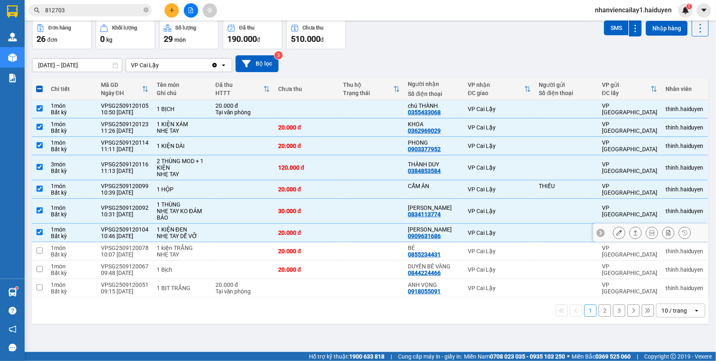
checkbox input "true"
click at [478, 251] on div "VP Cai Lậy" at bounding box center [498, 251] width 63 height 7
checkbox input "true"
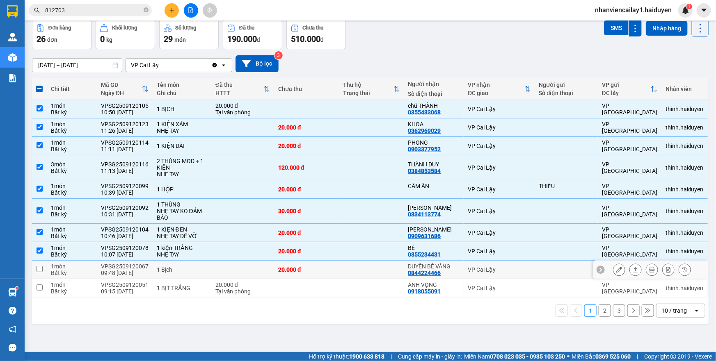
click at [478, 274] on td "VP Cai Lậy" at bounding box center [498, 270] width 71 height 18
checkbox input "true"
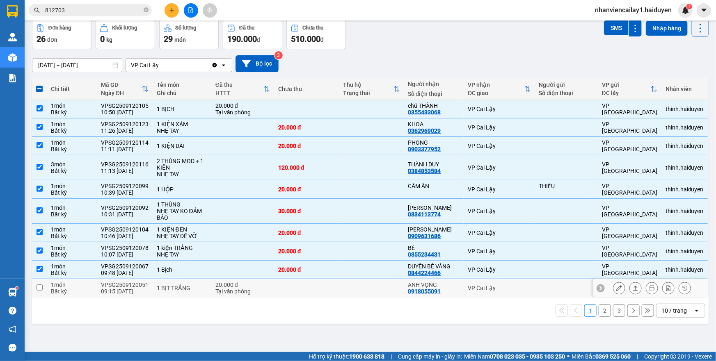
click at [480, 291] on div "VP Cai Lậy" at bounding box center [498, 288] width 63 height 7
checkbox input "true"
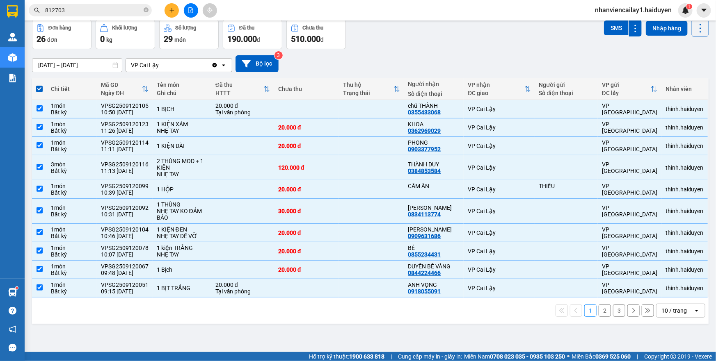
click at [663, 309] on div "10 / trang" at bounding box center [673, 311] width 25 height 8
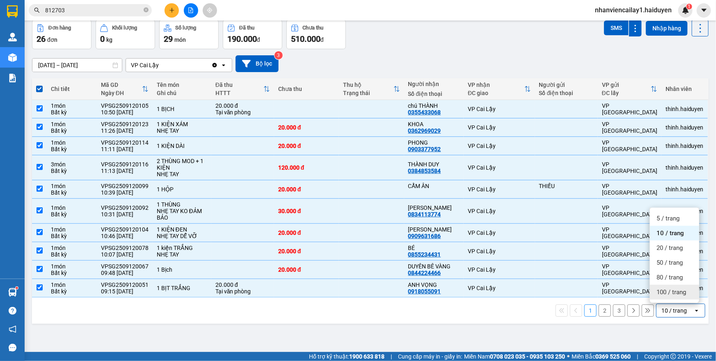
click at [652, 290] on div "100 / trang" at bounding box center [674, 292] width 49 height 15
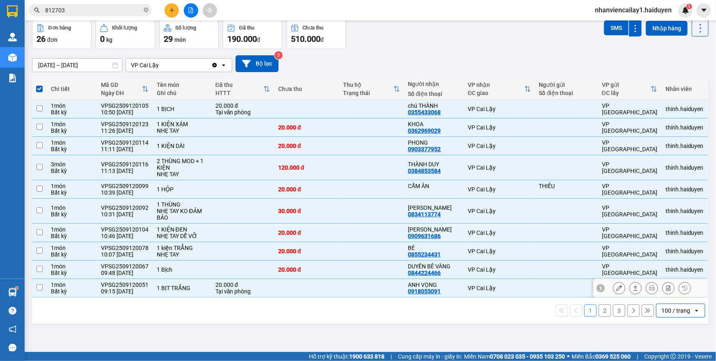
checkbox input "false"
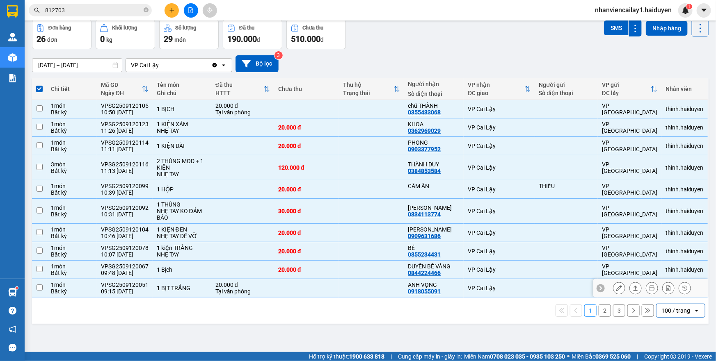
checkbox input "false"
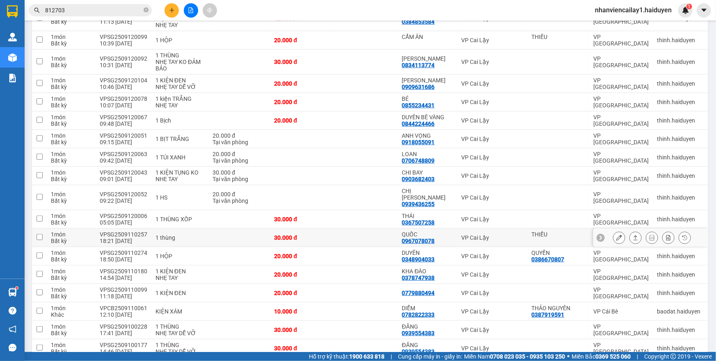
scroll to position [224, 0]
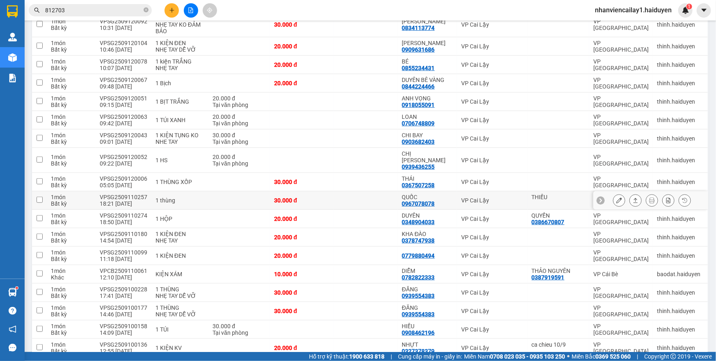
click at [440, 194] on div "QUỐC" at bounding box center [427, 197] width 51 height 7
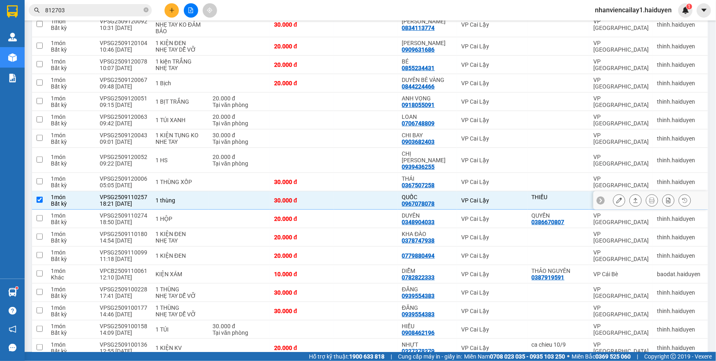
click at [440, 194] on div "QUỐC" at bounding box center [427, 197] width 51 height 7
checkbox input "false"
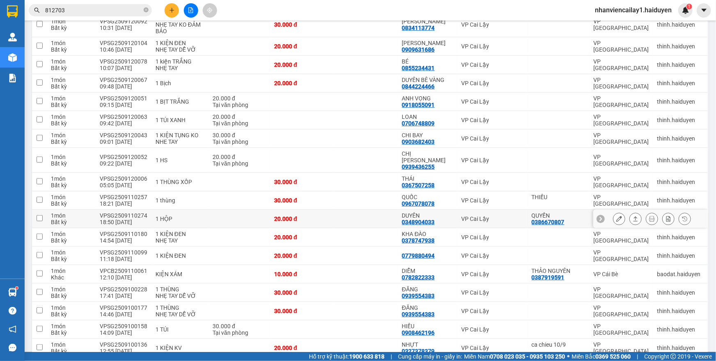
click at [442, 213] on div "DUYÊN 0348904033" at bounding box center [427, 218] width 51 height 13
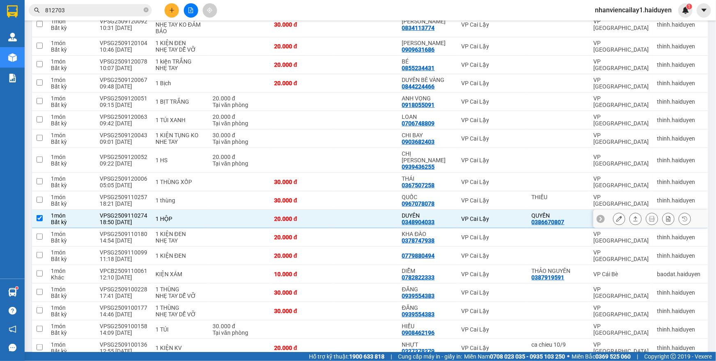
click at [446, 212] on div "DUYÊN" at bounding box center [427, 215] width 51 height 7
checkbox input "false"
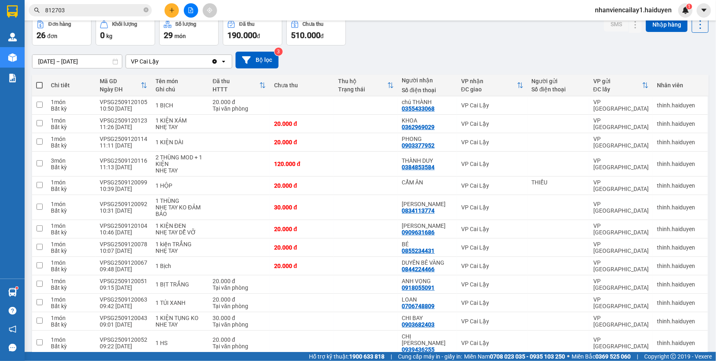
scroll to position [0, 0]
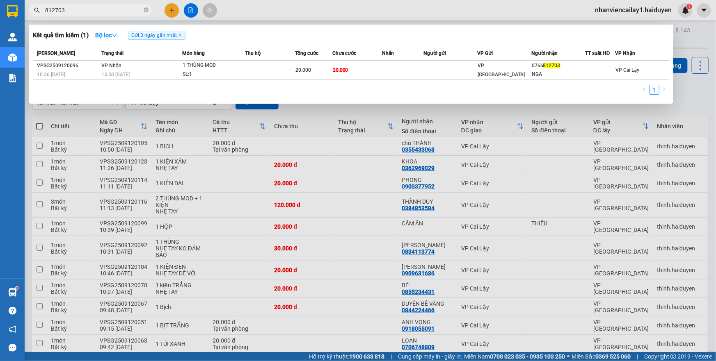
click at [84, 6] on input "812703" at bounding box center [93, 10] width 97 height 9
click at [148, 11] on icon "close-circle" at bounding box center [146, 9] width 5 height 5
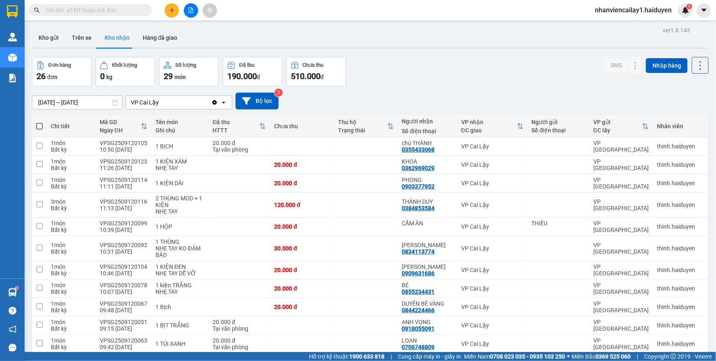
click at [139, 11] on input "text" at bounding box center [93, 10] width 97 height 9
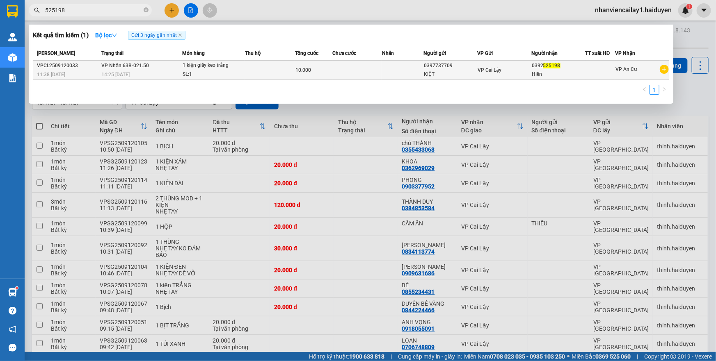
type input "525198"
click at [216, 73] on div "SL: 1" at bounding box center [213, 74] width 62 height 9
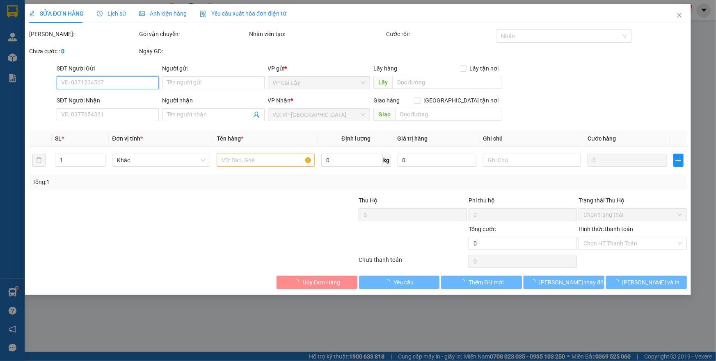
type input "0397737709"
type input "KIỆT"
type input "0392525198"
type input "Hiền"
type input "10.000"
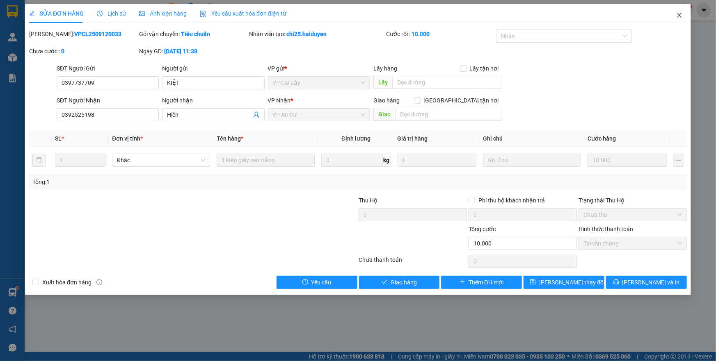
click at [679, 13] on icon "close" at bounding box center [679, 15] width 7 height 7
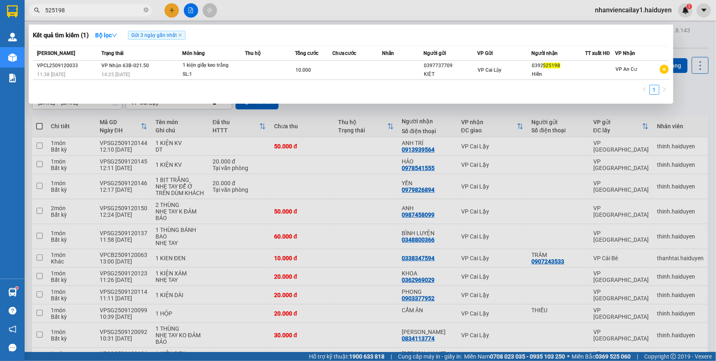
click at [109, 14] on input "525198" at bounding box center [93, 10] width 97 height 9
click at [144, 8] on icon "close-circle" at bounding box center [146, 9] width 5 height 5
click at [138, 13] on input "77701" at bounding box center [93, 10] width 97 height 9
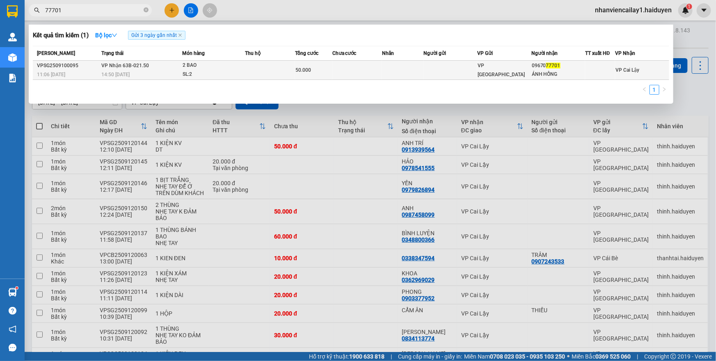
type input "77701"
click at [144, 71] on div "14:50 [DATE]" at bounding box center [141, 74] width 80 height 9
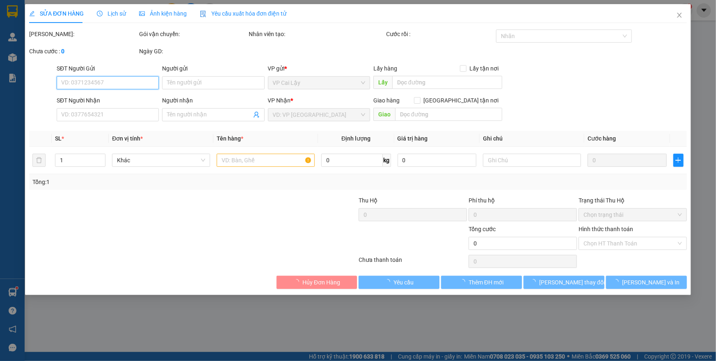
type input "0967077701"
type input "ÁNH HỒNG"
type input "50.000"
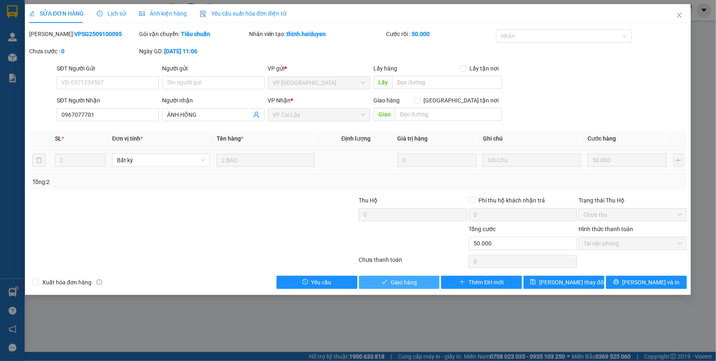
click at [407, 283] on span "Giao hàng" at bounding box center [403, 282] width 26 height 9
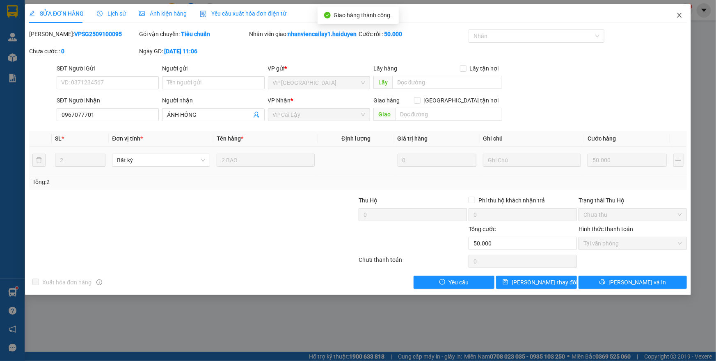
click at [680, 17] on icon "close" at bounding box center [679, 15] width 7 height 7
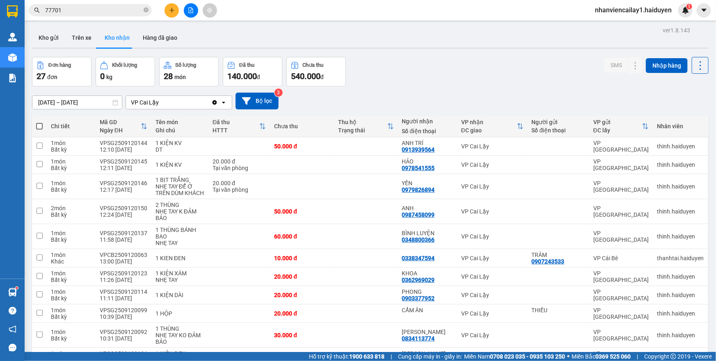
click at [123, 17] on div "Kết quả tìm kiếm ( 1 ) Bộ lọc Gửi 3 ngày gần nhất Mã ĐH Trạng thái Món hàng Thu…" at bounding box center [80, 10] width 160 height 14
click at [123, 16] on div "Kết quả tìm kiếm ( 1 ) Bộ lọc Gửi 3 ngày gần nhất Mã ĐH Trạng thái Món hàng Thu…" at bounding box center [80, 10] width 160 height 14
click at [146, 12] on icon "close-circle" at bounding box center [146, 9] width 5 height 5
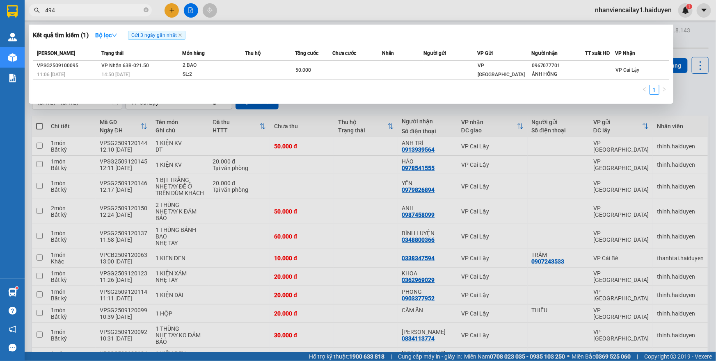
type input "494"
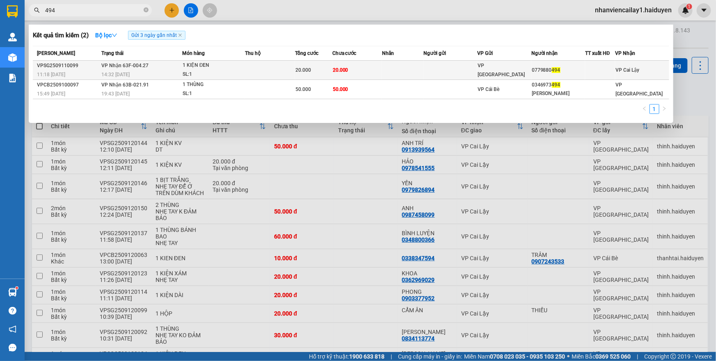
click at [362, 72] on td "20.000" at bounding box center [357, 70] width 50 height 19
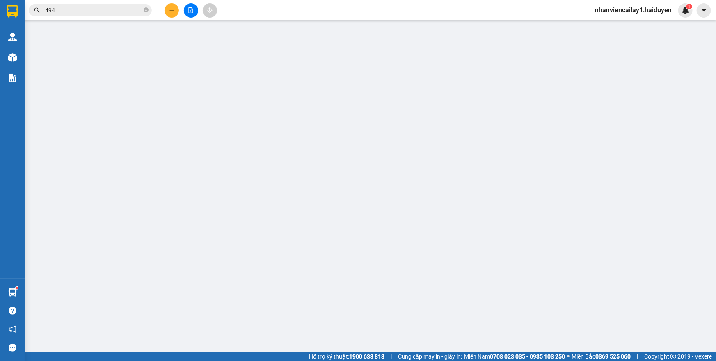
type input "0779880494"
type input "20.000"
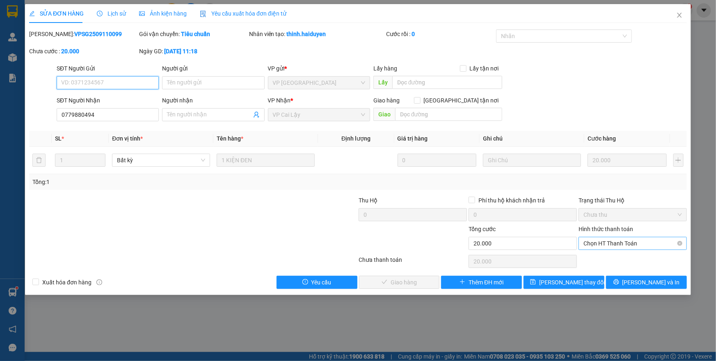
click at [597, 244] on span "Chọn HT Thanh Toán" at bounding box center [632, 243] width 98 height 12
click at [597, 258] on div "Tại văn phòng" at bounding box center [632, 259] width 98 height 9
type input "0"
click at [410, 287] on span "[PERSON_NAME] và Giao hàng" at bounding box center [413, 282] width 79 height 9
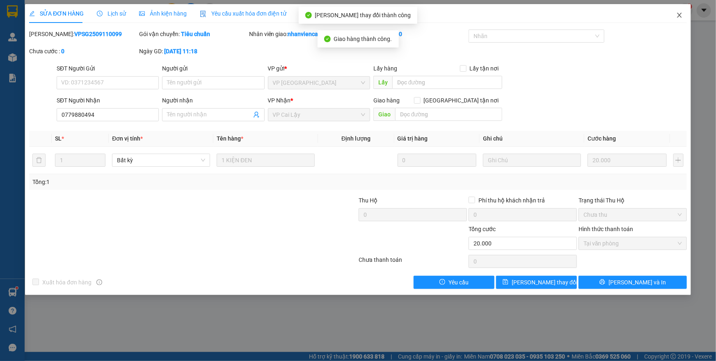
click at [681, 18] on icon "close" at bounding box center [679, 15] width 7 height 7
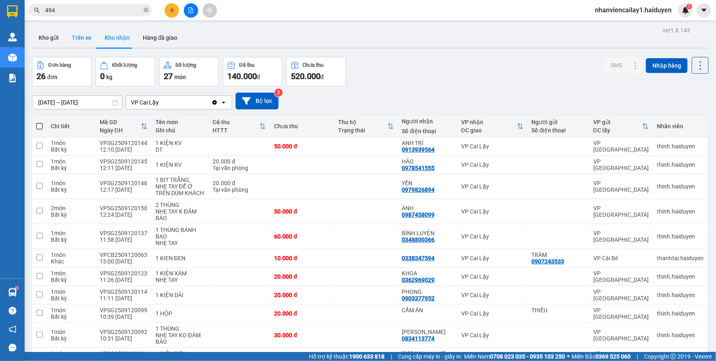
click at [89, 47] on button "Trên xe" at bounding box center [81, 38] width 33 height 20
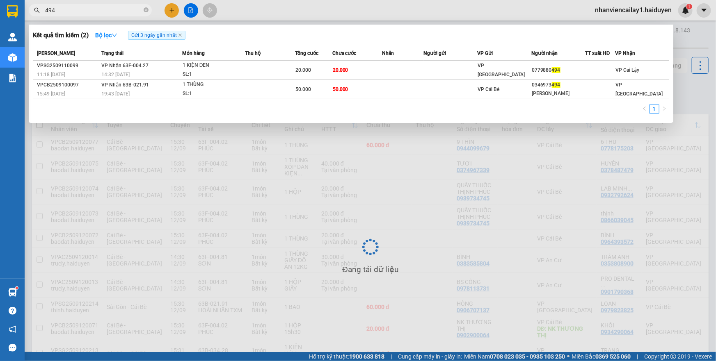
click at [81, 12] on input "494" at bounding box center [93, 10] width 97 height 9
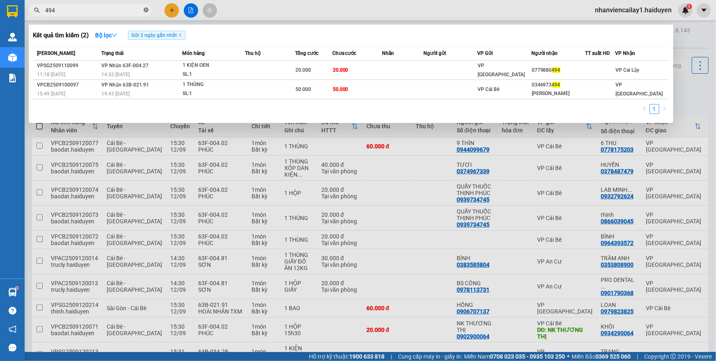
click at [144, 9] on icon "close-circle" at bounding box center [146, 9] width 5 height 5
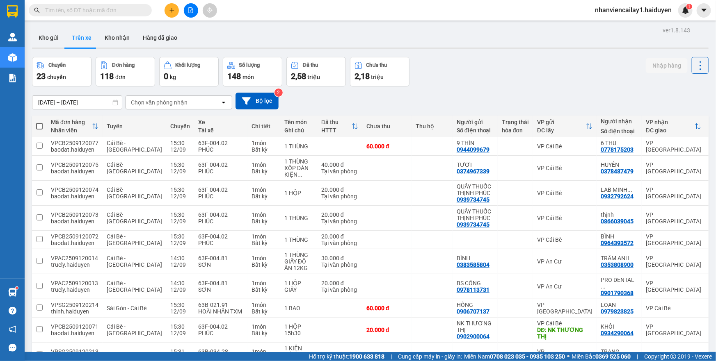
click at [84, 3] on div "Kết quả tìm kiếm ( 2 ) Bộ lọc Gửi 3 ngày gần nhất Mã ĐH Trạng thái Món hàng Thu…" at bounding box center [80, 10] width 160 height 14
click at [84, 11] on input "text" at bounding box center [93, 10] width 97 height 9
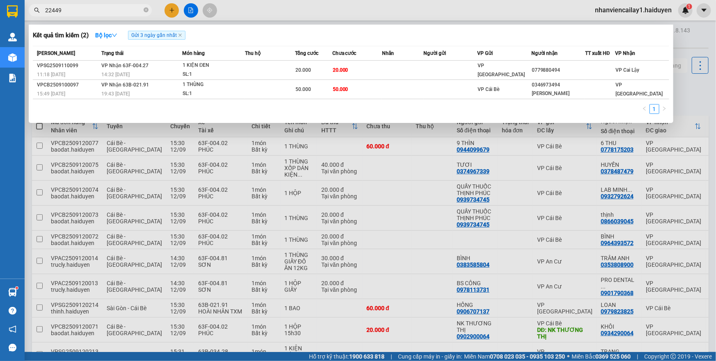
type input "224496"
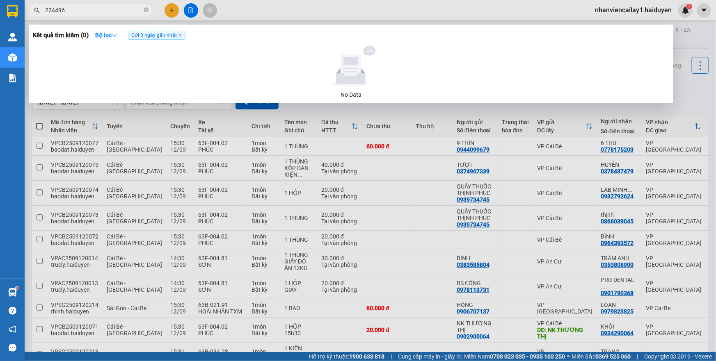
click at [60, 10] on input "224496" at bounding box center [93, 10] width 97 height 9
click at [144, 10] on icon "close-circle" at bounding box center [146, 9] width 5 height 5
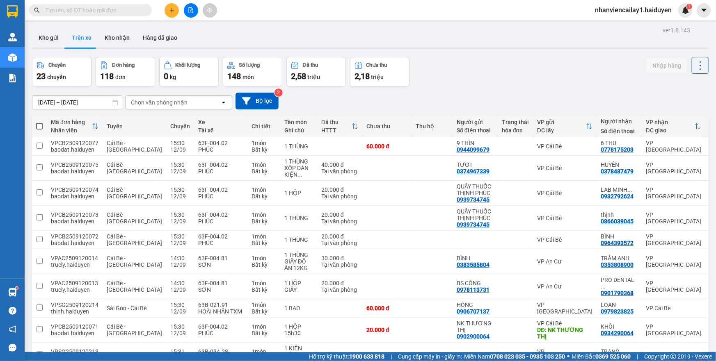
click at [104, 48] on div at bounding box center [370, 48] width 676 height 1
click at [107, 41] on button "Kho nhận" at bounding box center [117, 38] width 38 height 20
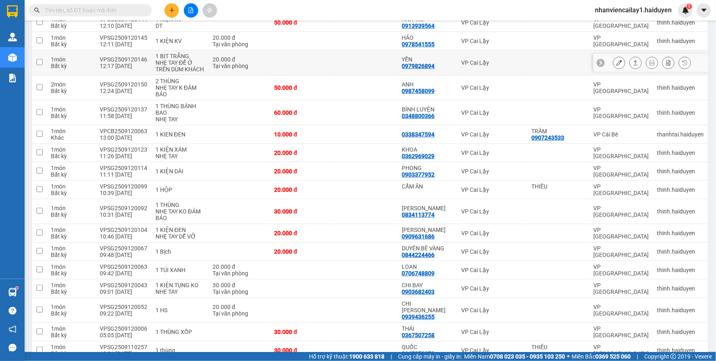
scroll to position [186, 0]
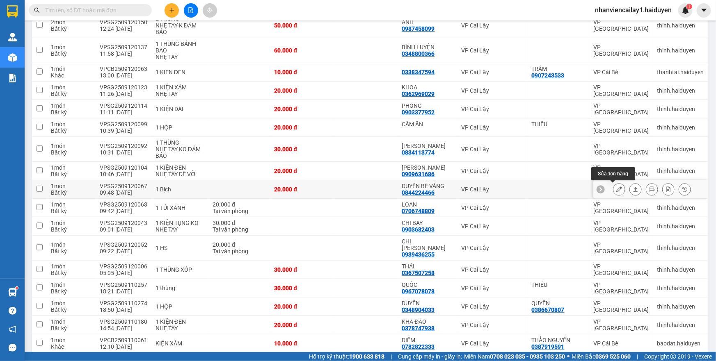
click at [616, 190] on icon at bounding box center [619, 190] width 6 height 6
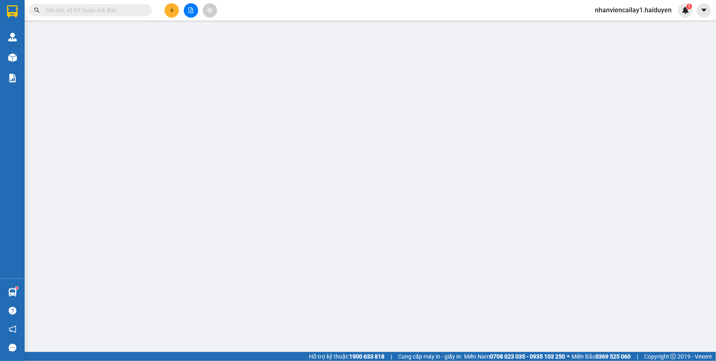
type input "0844224466"
type input "DUYÊN BÊ VÀNG"
type input "20.000"
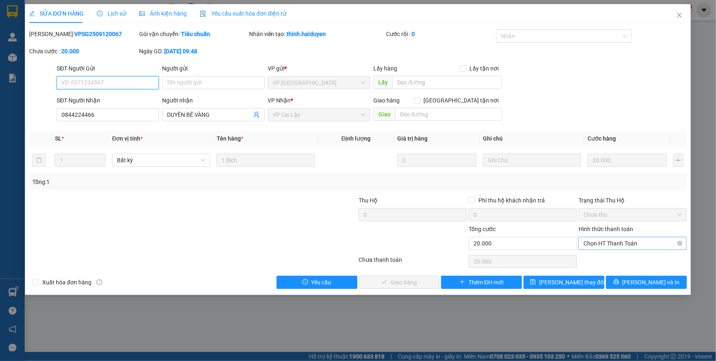
click at [595, 246] on span "Chọn HT Thanh Toán" at bounding box center [632, 243] width 98 height 12
click at [594, 263] on div "Tại văn phòng" at bounding box center [632, 259] width 98 height 9
type input "0"
click at [418, 284] on span "[PERSON_NAME] và Giao hàng" at bounding box center [413, 282] width 79 height 9
